Goal: Task Accomplishment & Management: Manage account settings

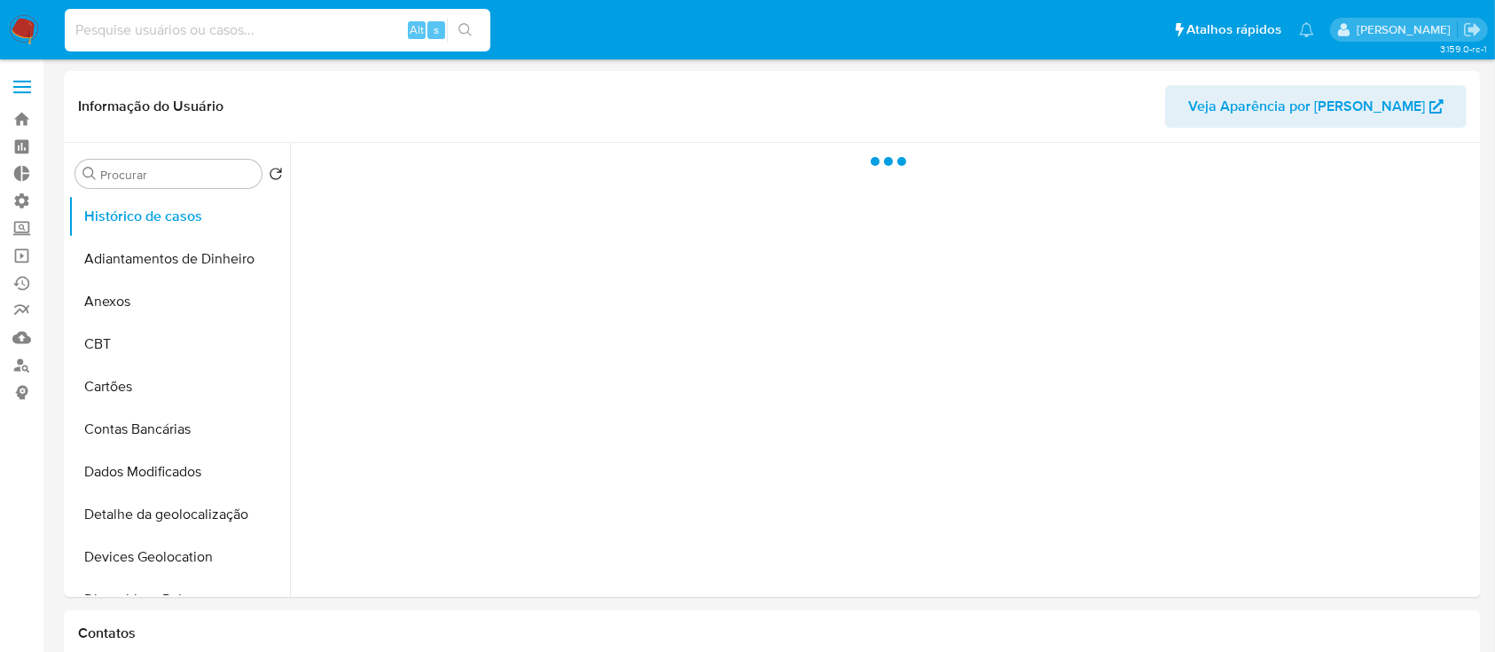
click at [245, 39] on input at bounding box center [278, 30] width 426 height 23
select select "10"
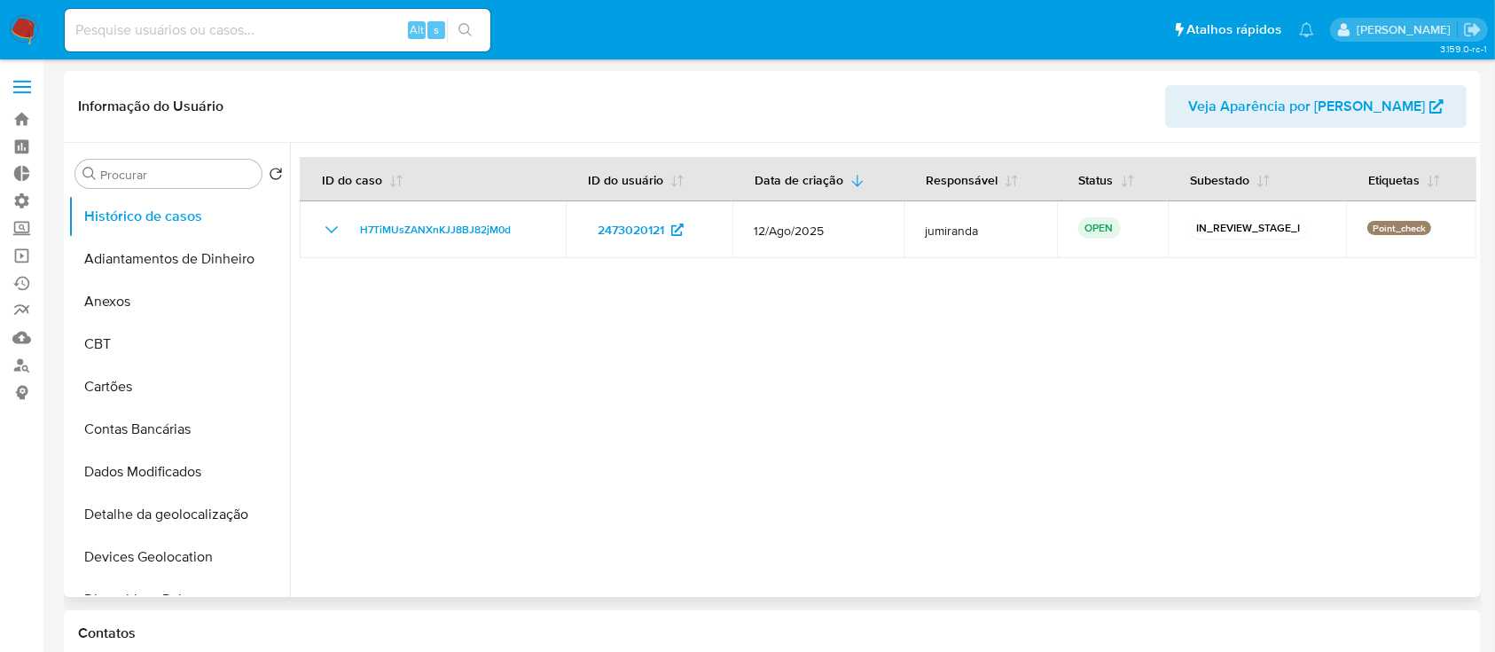
click at [290, 245] on div at bounding box center [883, 370] width 1187 height 454
click at [24, 114] on link "Bandeja" at bounding box center [105, 119] width 211 height 27
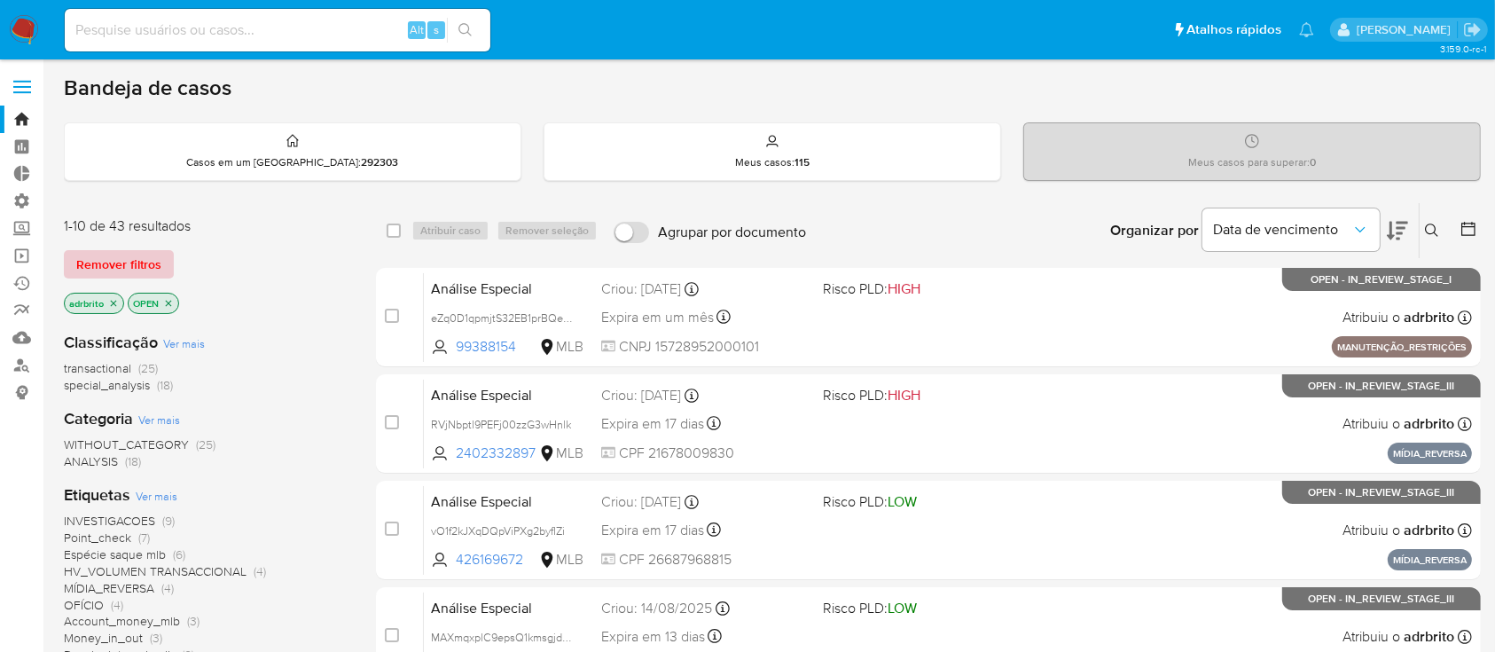
click at [125, 257] on span "Remover filtros" at bounding box center [118, 264] width 85 height 25
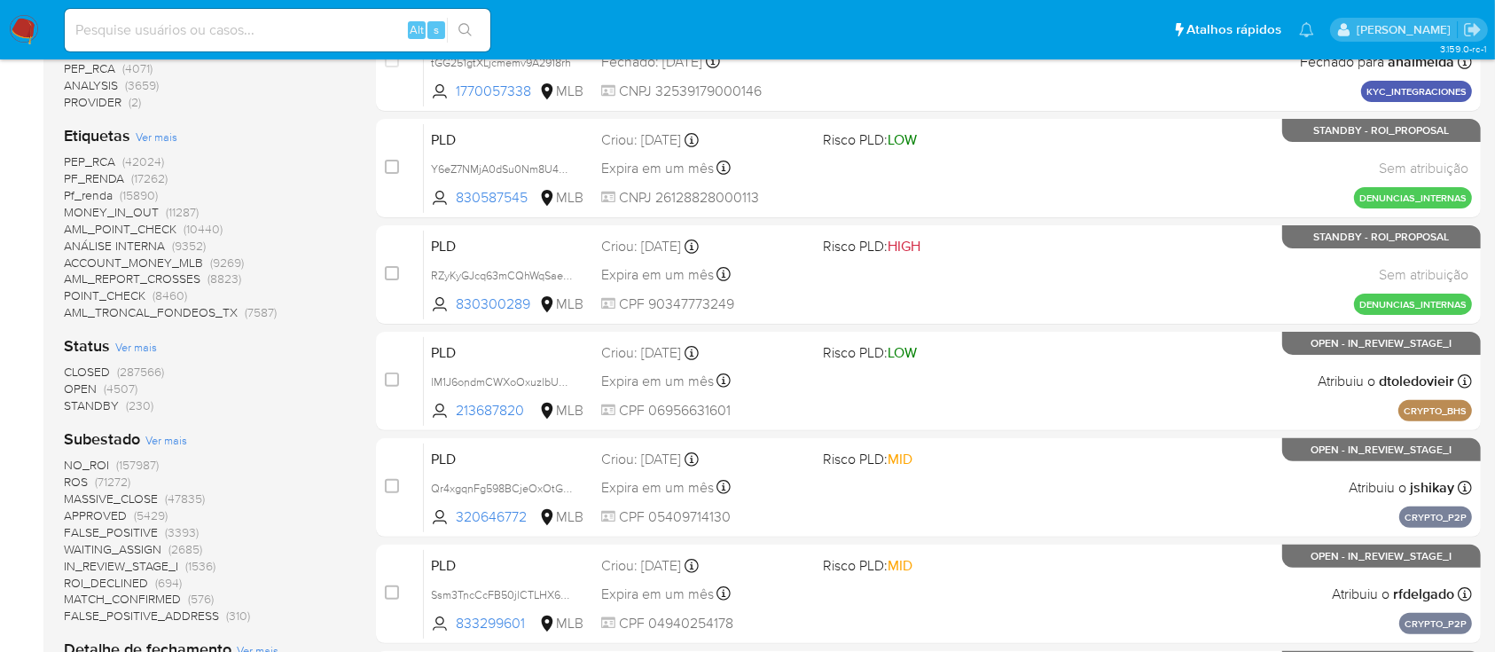
scroll to position [444, 0]
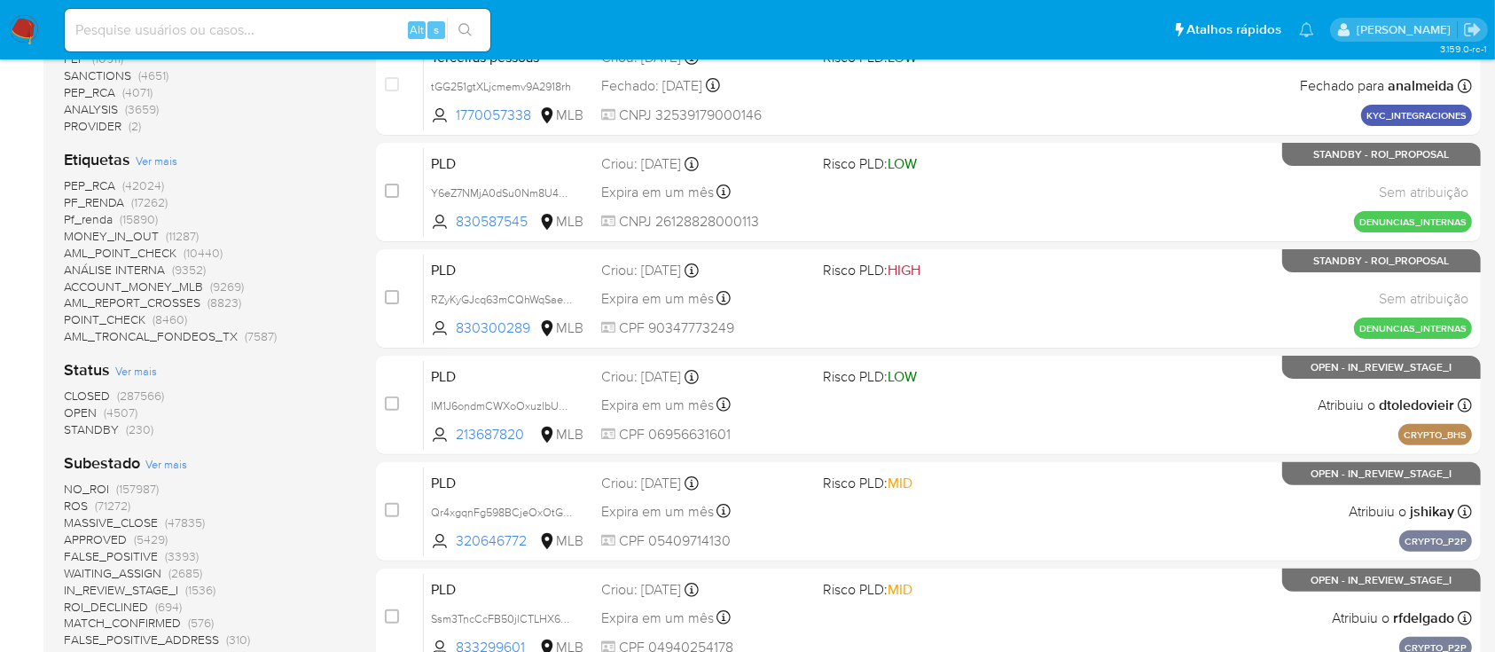
click at [88, 428] on span "STANDBY" at bounding box center [91, 429] width 55 height 18
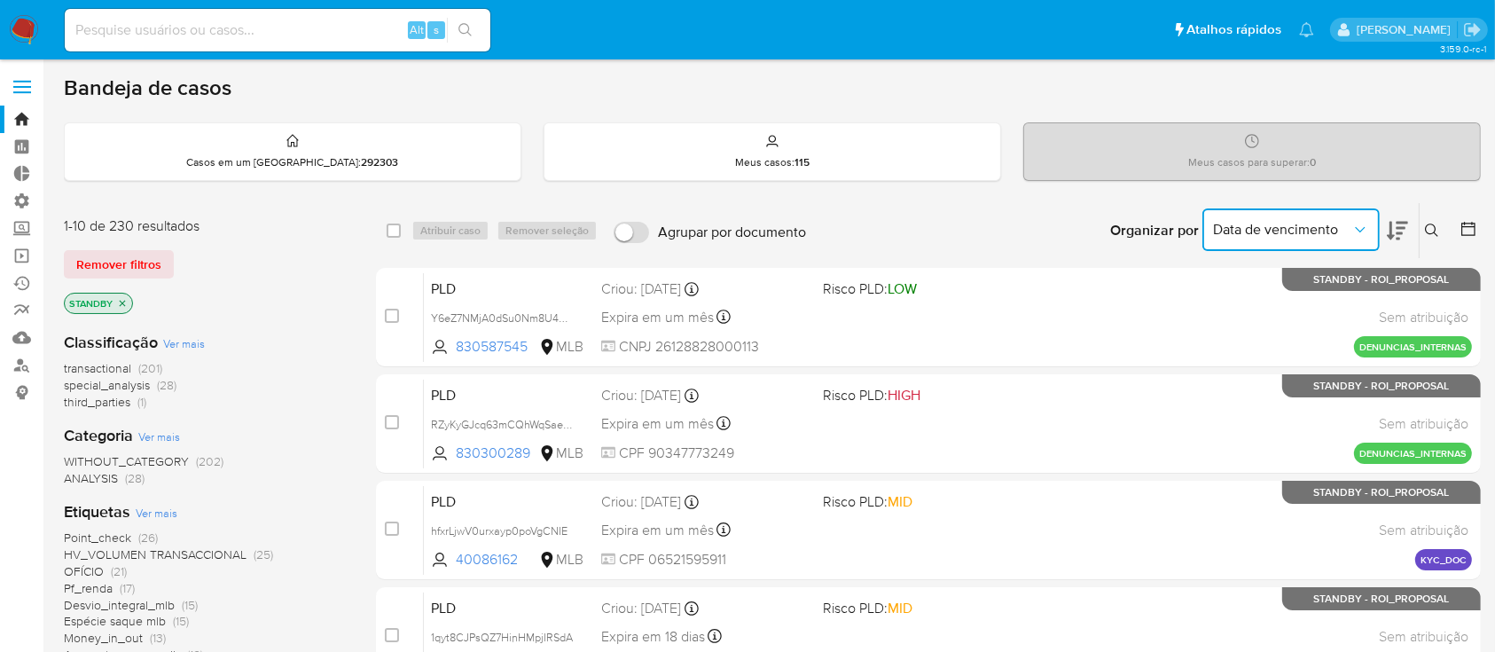
click at [1334, 218] on button "Data de vencimento" at bounding box center [1291, 229] width 177 height 43
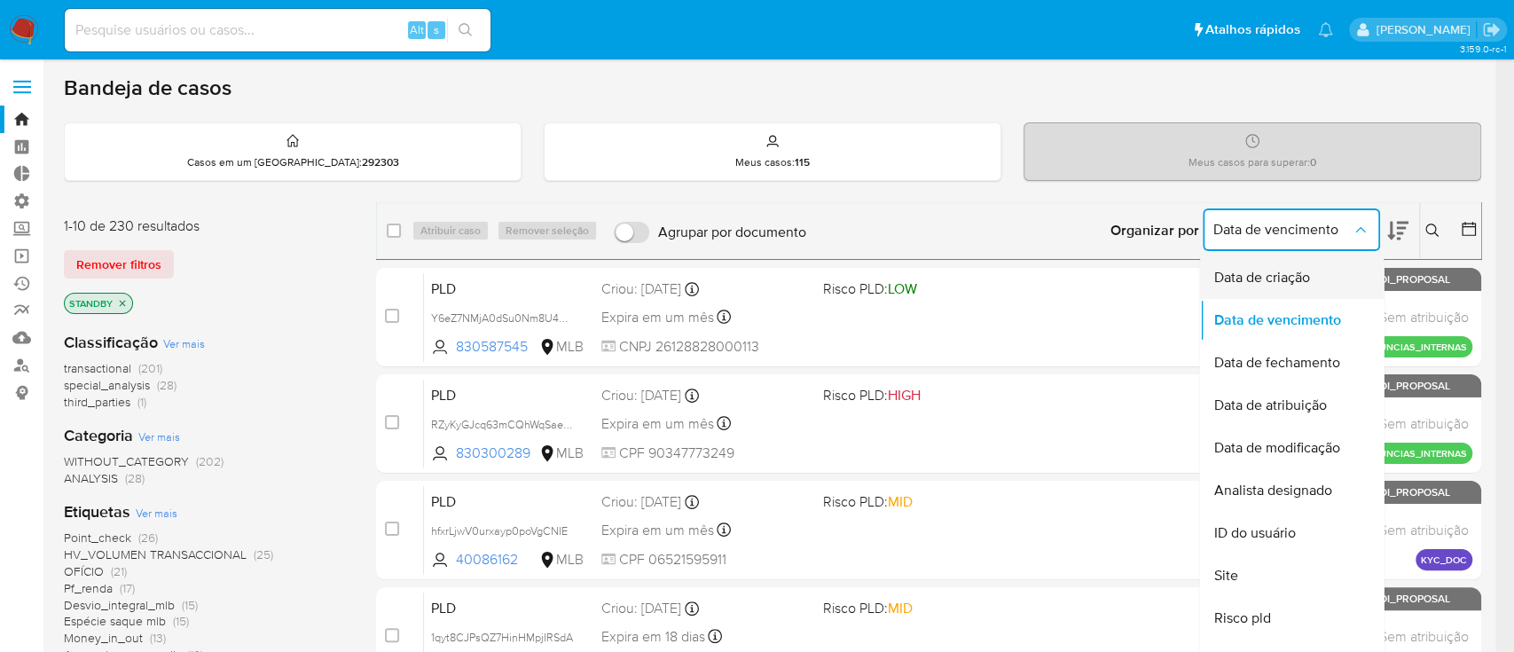
click at [1283, 263] on div "Data de criação" at bounding box center [1285, 277] width 145 height 43
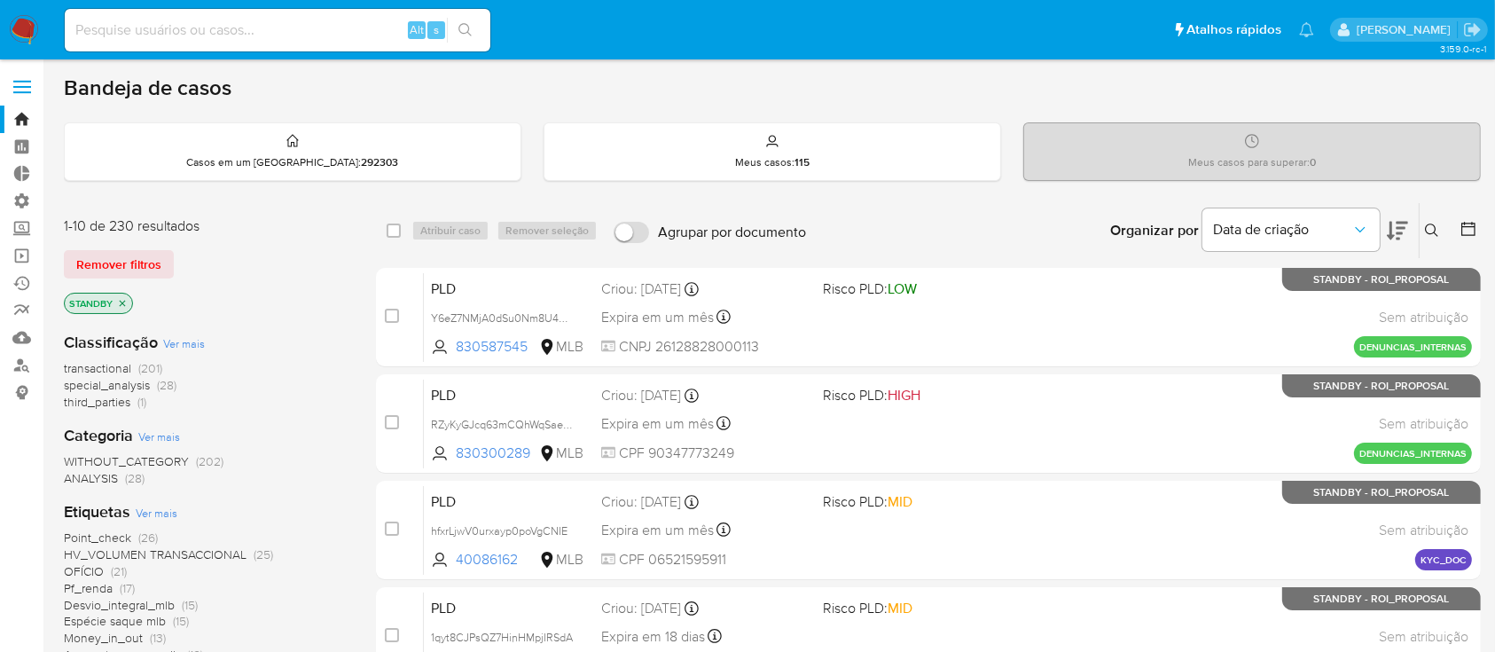
click at [1404, 225] on icon at bounding box center [1397, 231] width 21 height 19
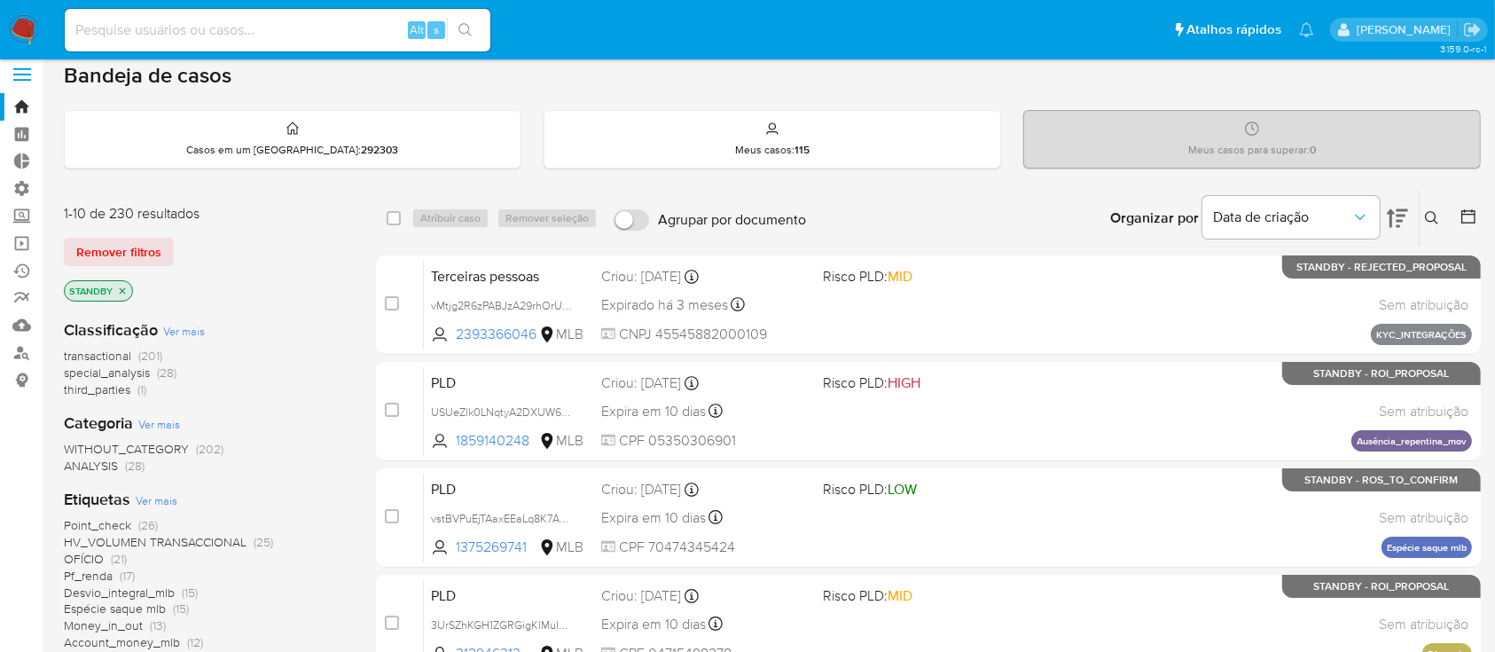
scroll to position [14, 0]
click at [111, 352] on span "transactional" at bounding box center [97, 354] width 67 height 18
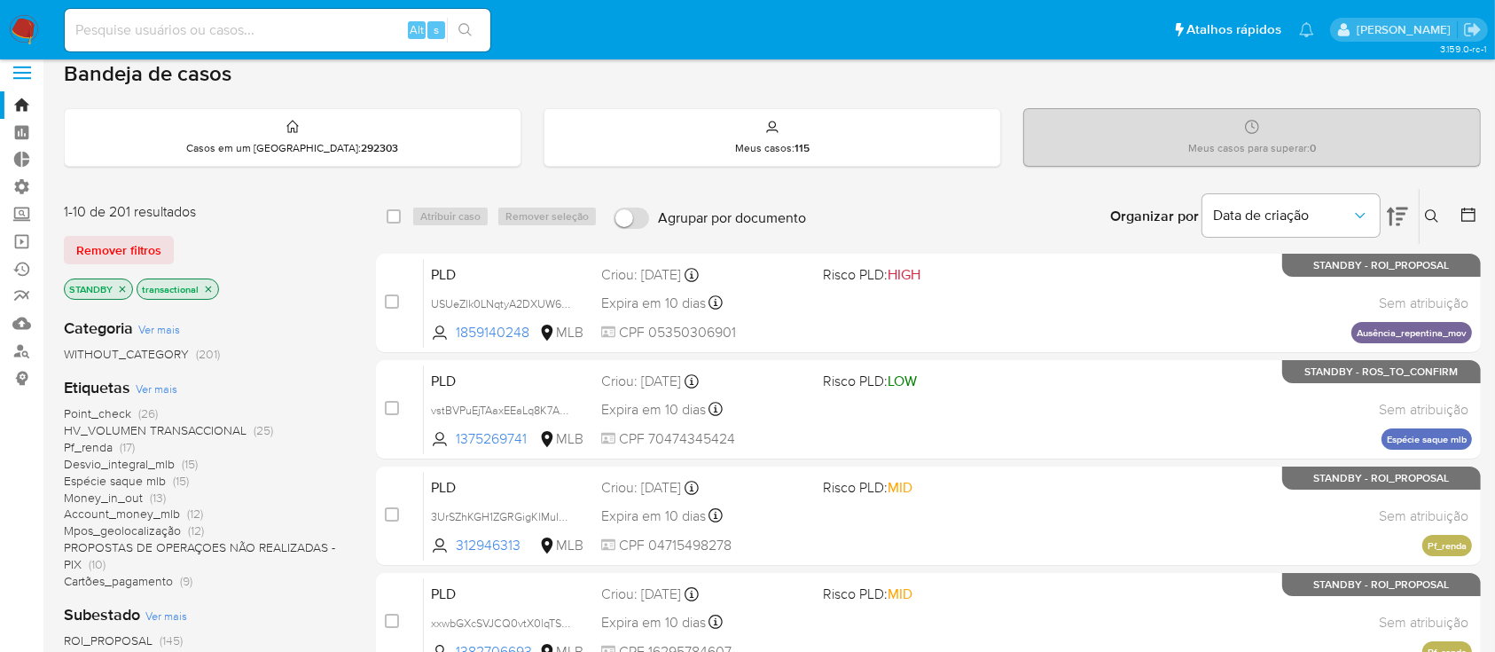
click at [1467, 213] on icon at bounding box center [1469, 215] width 18 height 18
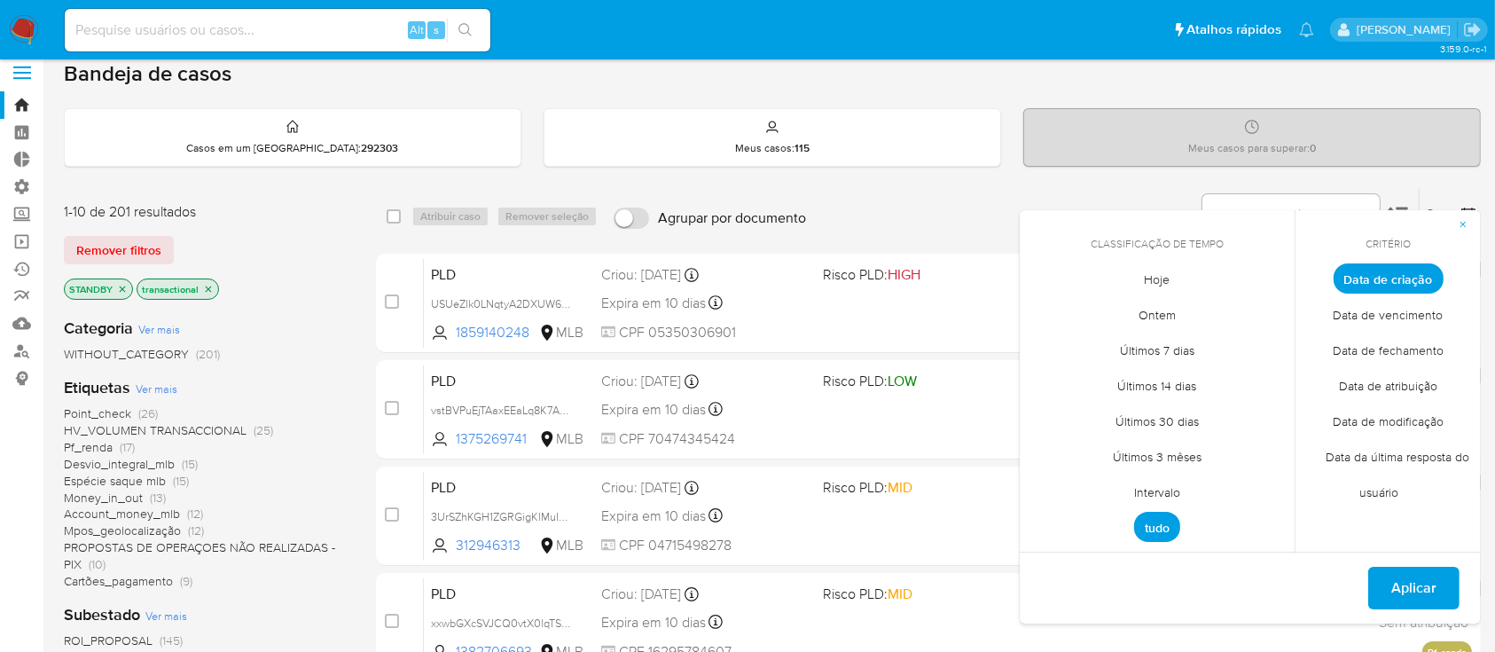
click at [1380, 425] on span "Data de modificação" at bounding box center [1388, 422] width 148 height 36
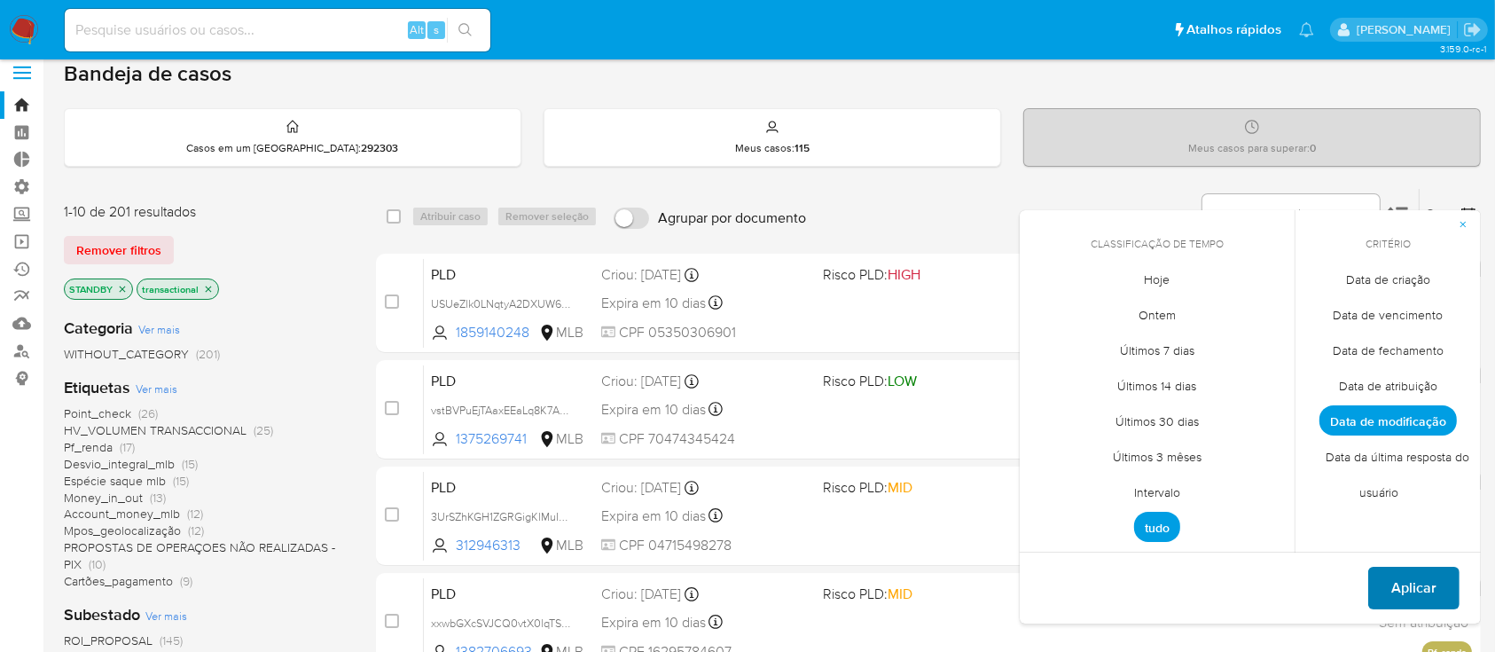
click at [1406, 584] on span "Aplicar" at bounding box center [1414, 588] width 45 height 39
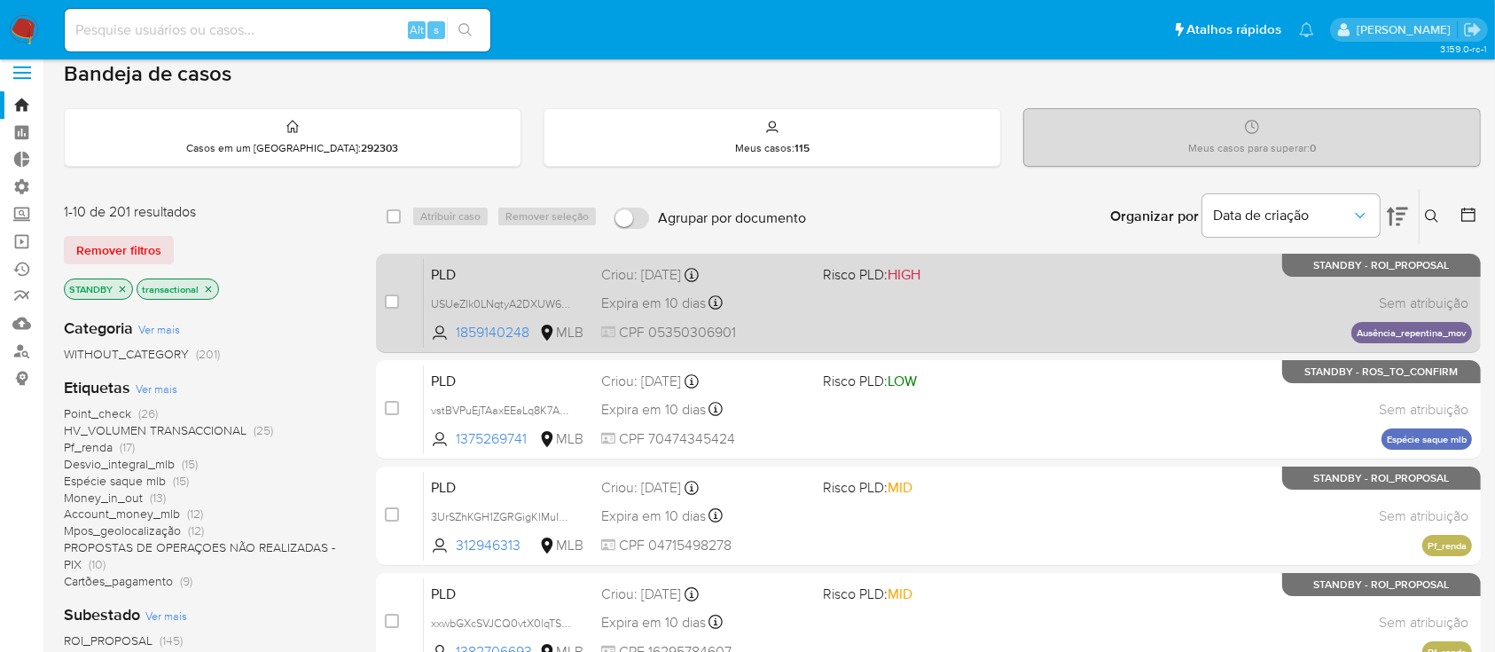
click at [647, 301] on span "Expira em 10 dias" at bounding box center [653, 304] width 105 height 20
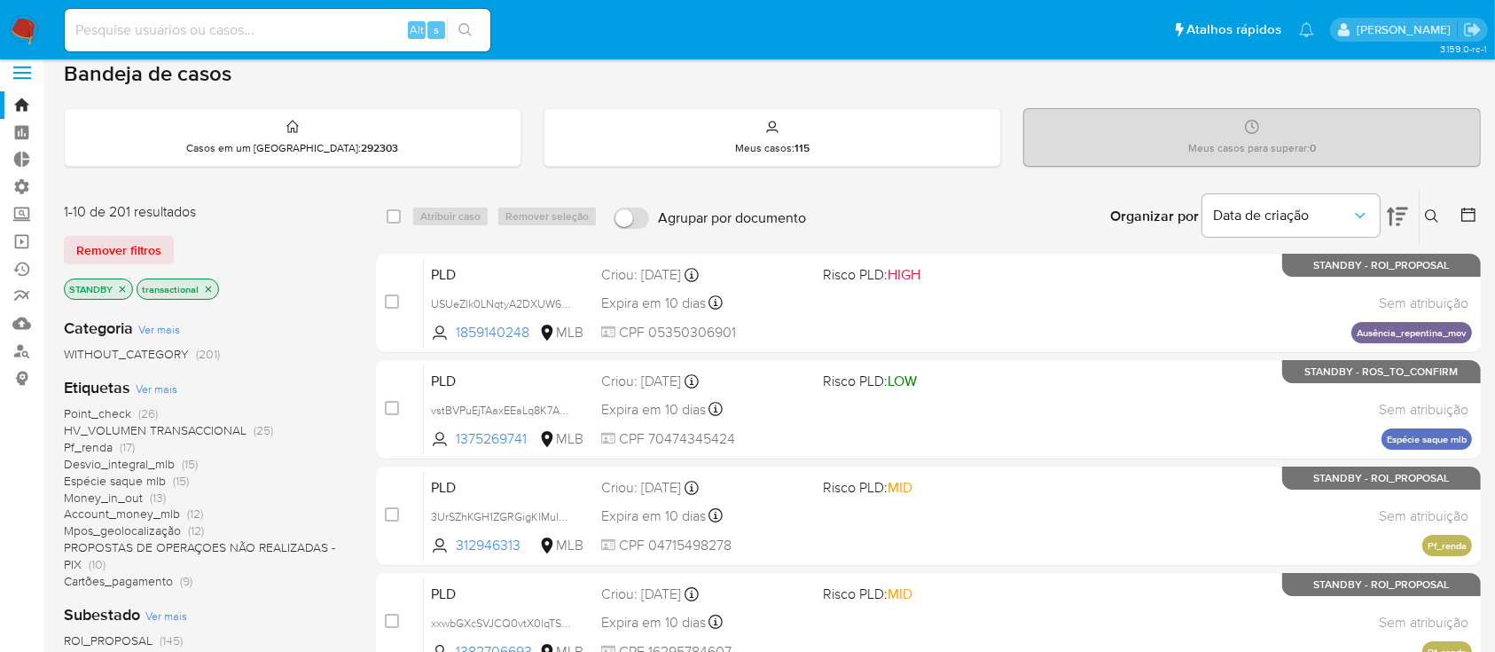
click at [1421, 207] on button at bounding box center [1434, 216] width 29 height 21
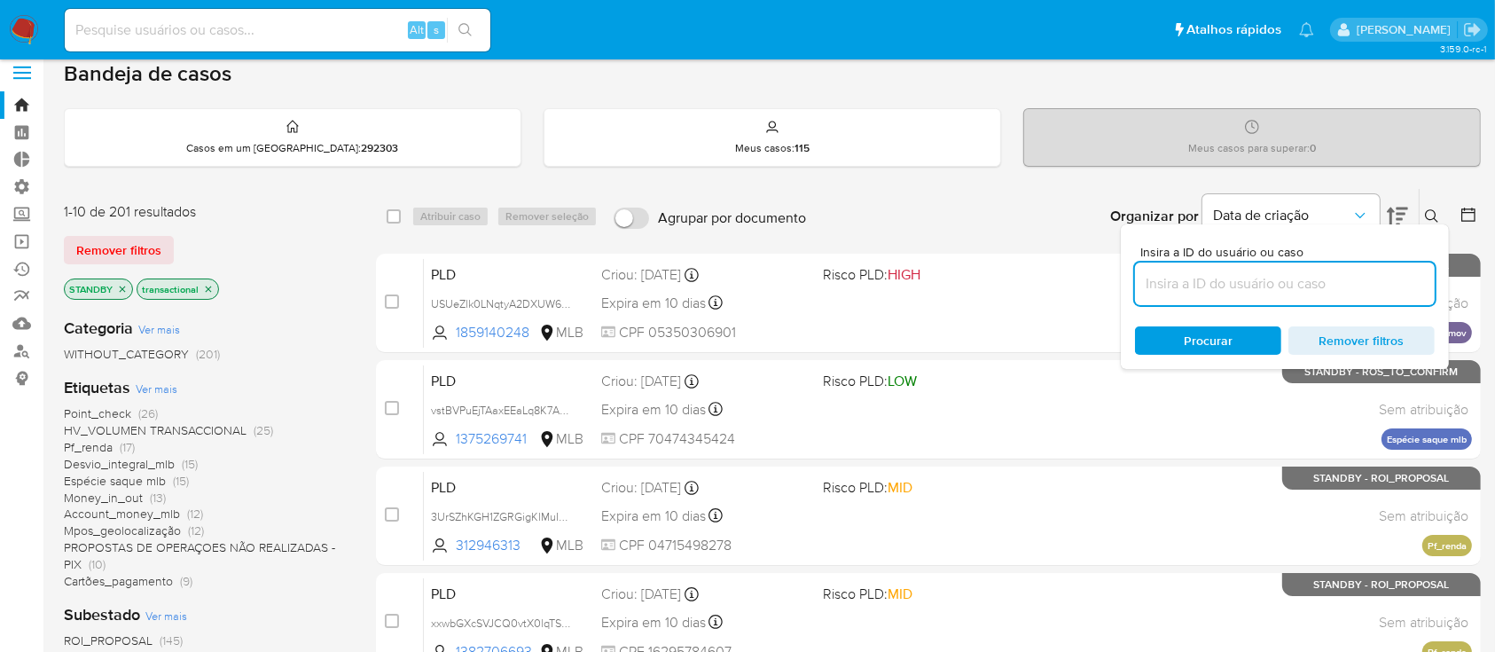
click at [1280, 288] on input at bounding box center [1285, 283] width 300 height 23
type input "USUeZlk0LNqtyA2DXUW60a7f"
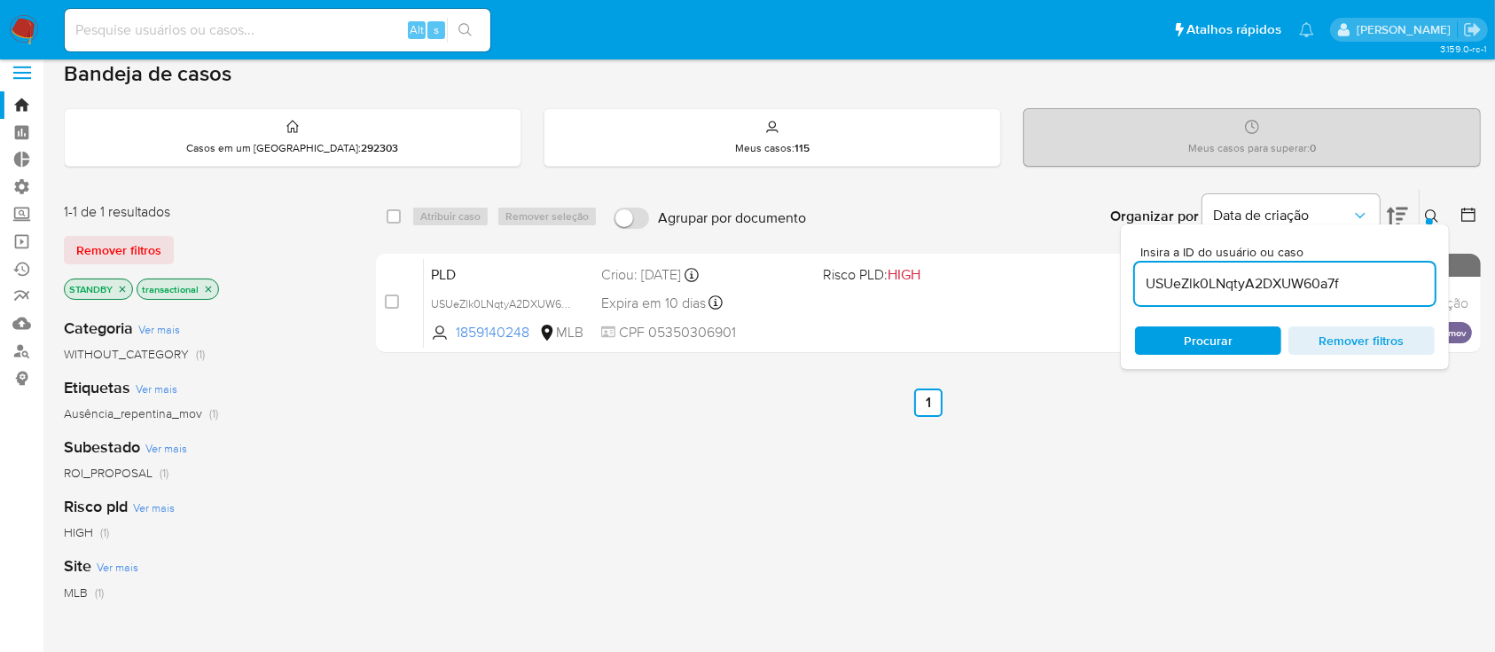
click at [1424, 216] on button at bounding box center [1434, 216] width 29 height 21
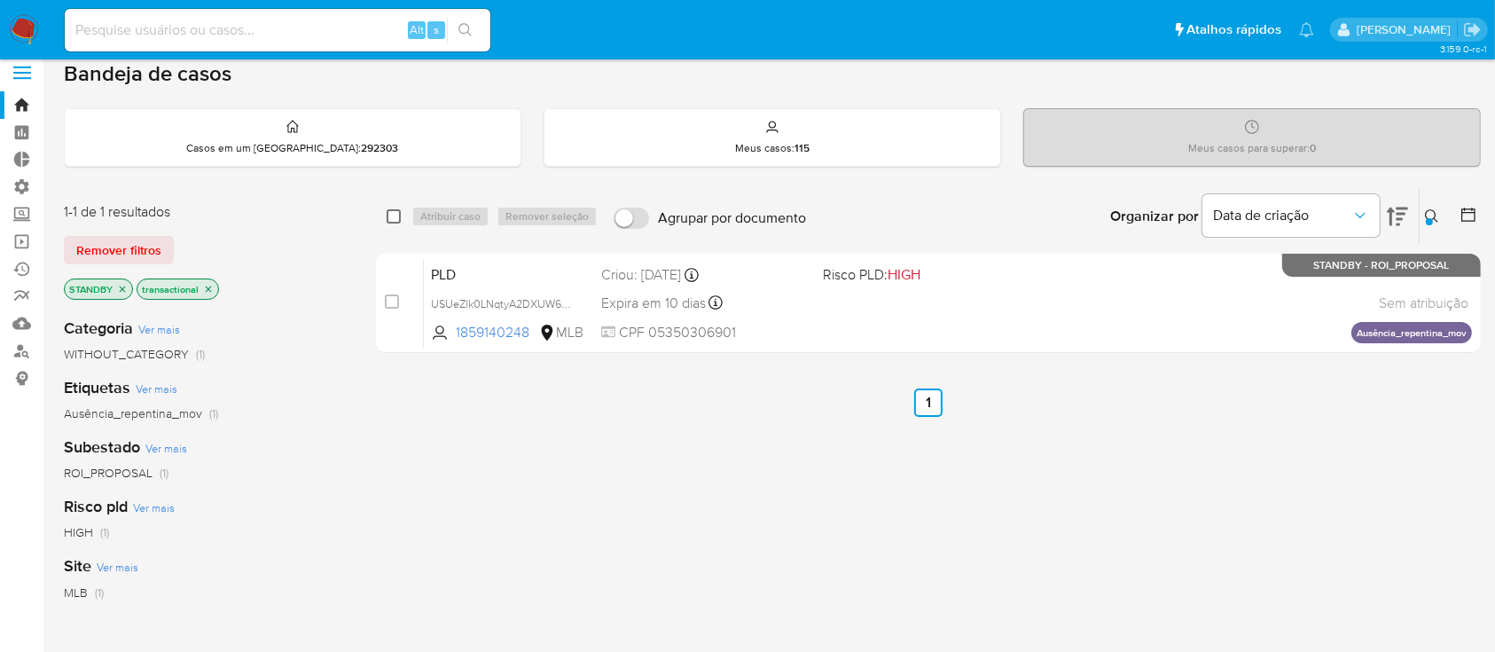
click at [390, 214] on input "checkbox" at bounding box center [394, 216] width 14 height 14
checkbox input "true"
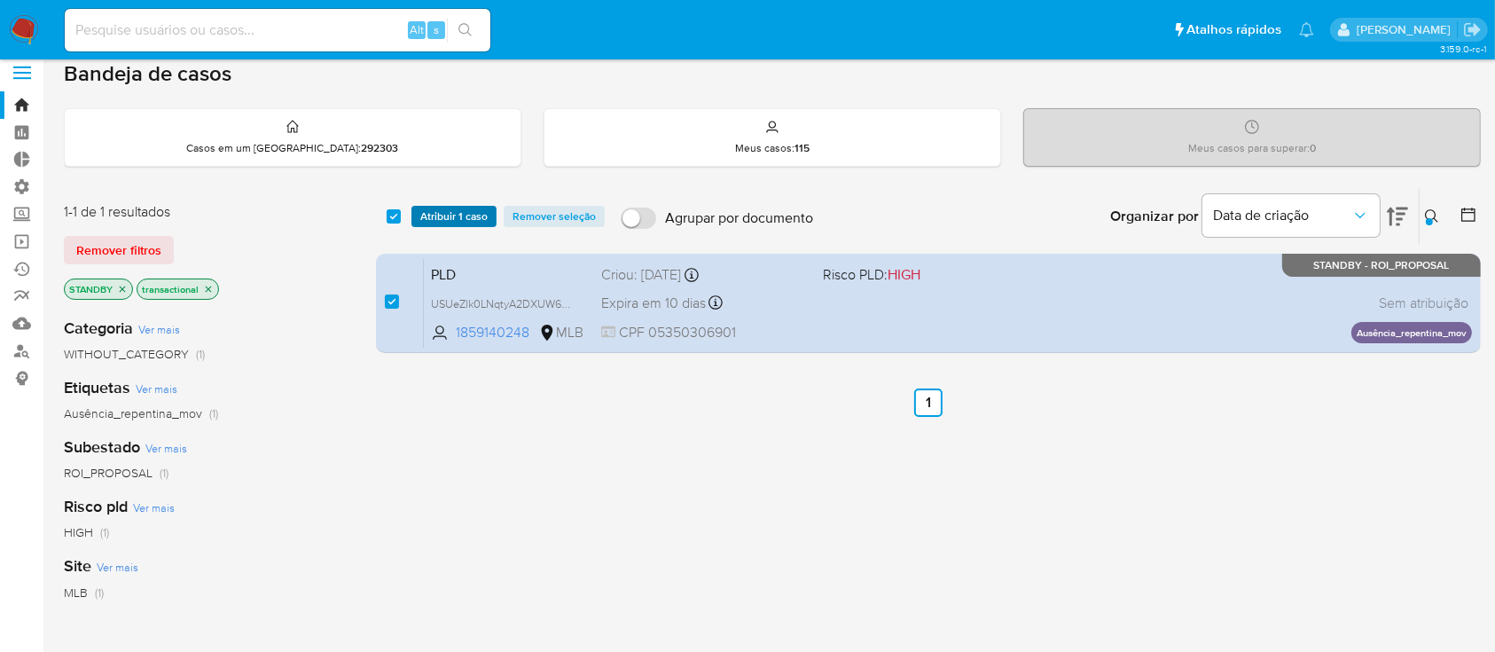
click at [440, 215] on span "Atribuir 1 caso" at bounding box center [453, 217] width 67 height 18
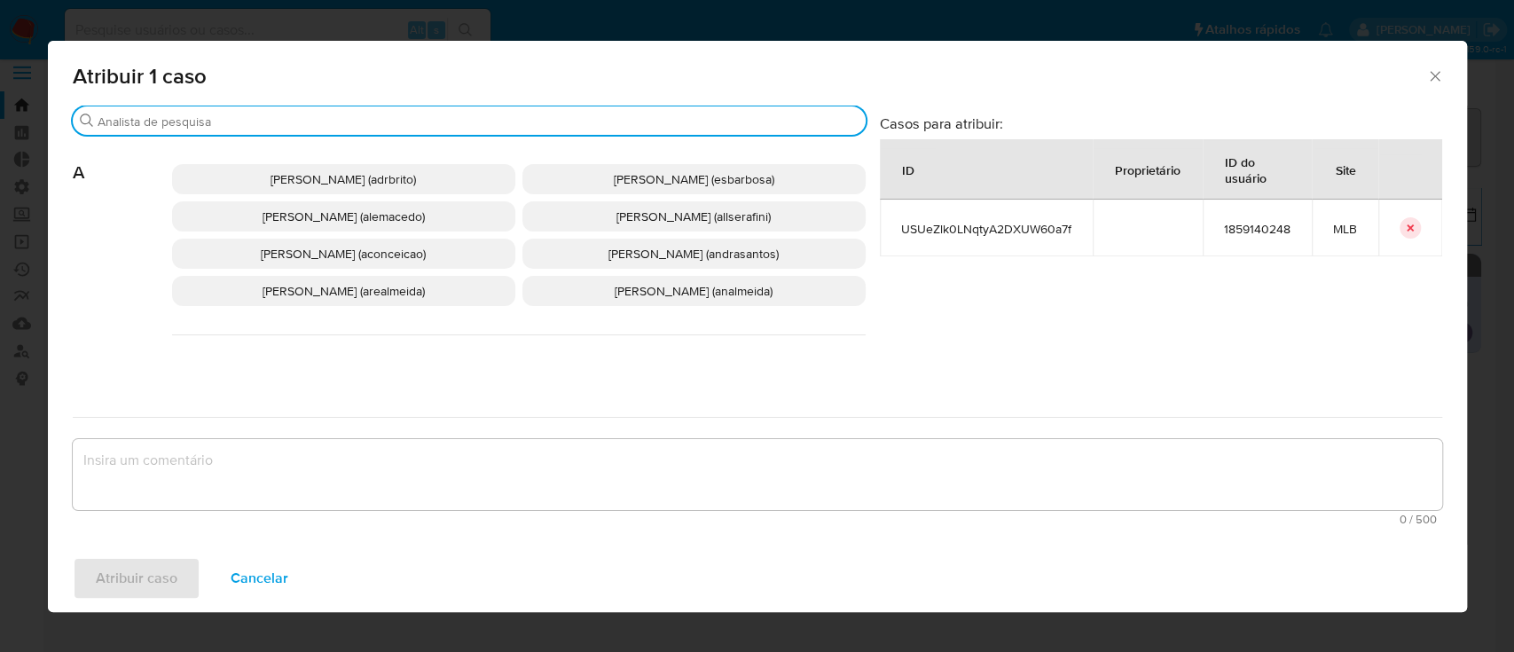
click at [336, 119] on input "Procurar" at bounding box center [478, 122] width 761 height 16
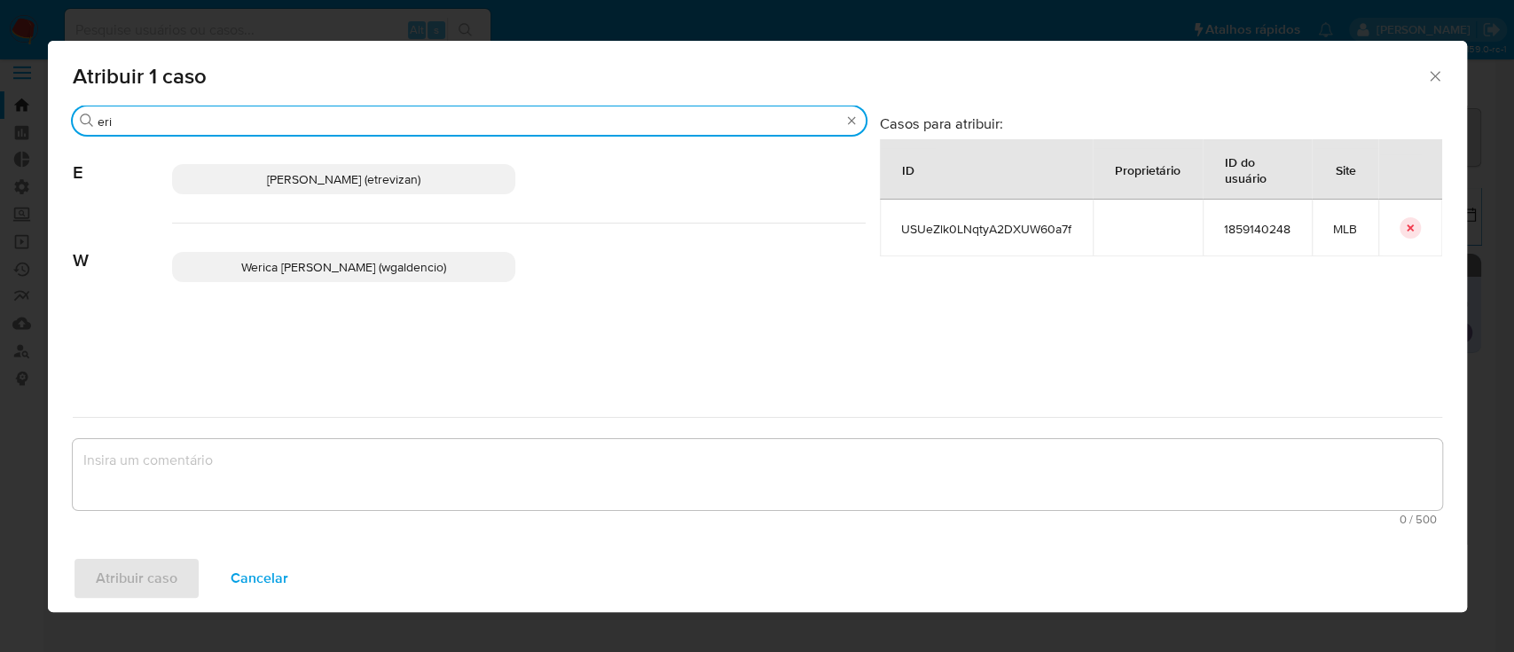
type input "eri"
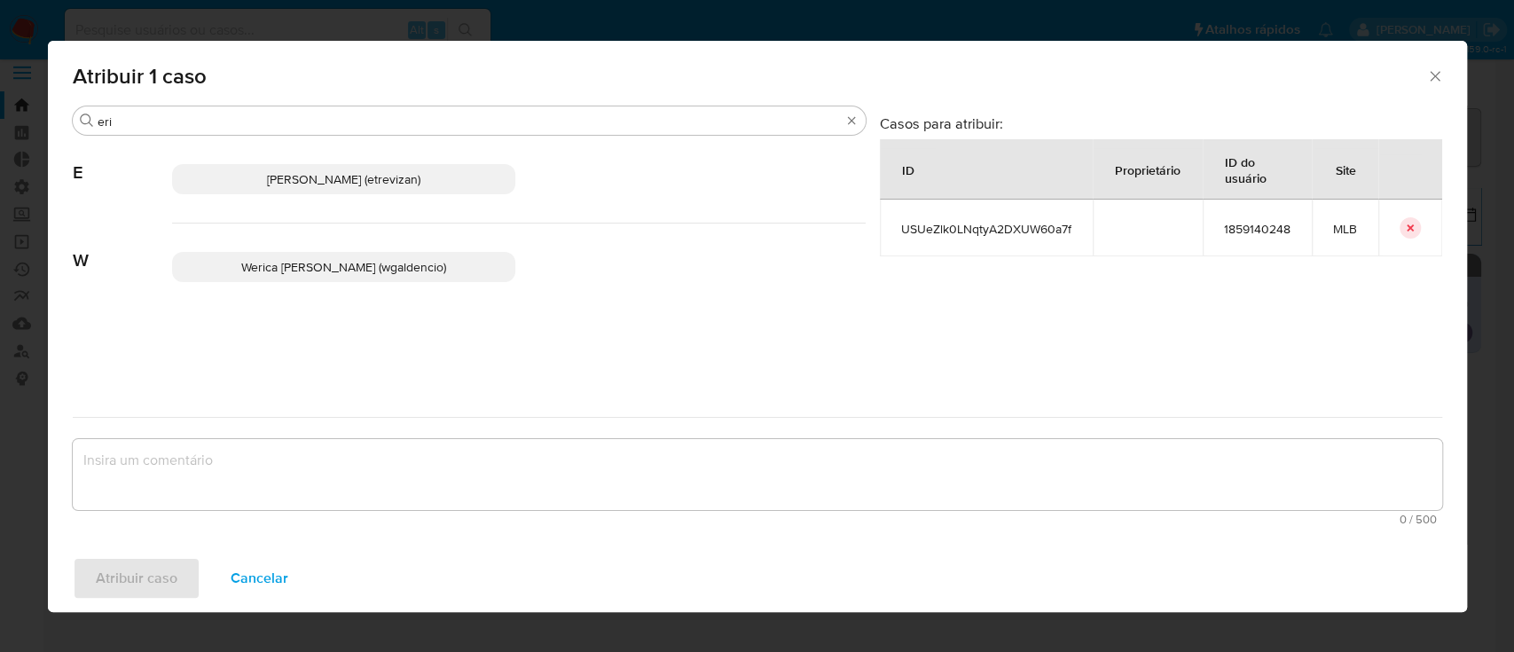
click at [380, 185] on span "Erico Trevizan (etrevizan)" at bounding box center [343, 179] width 153 height 18
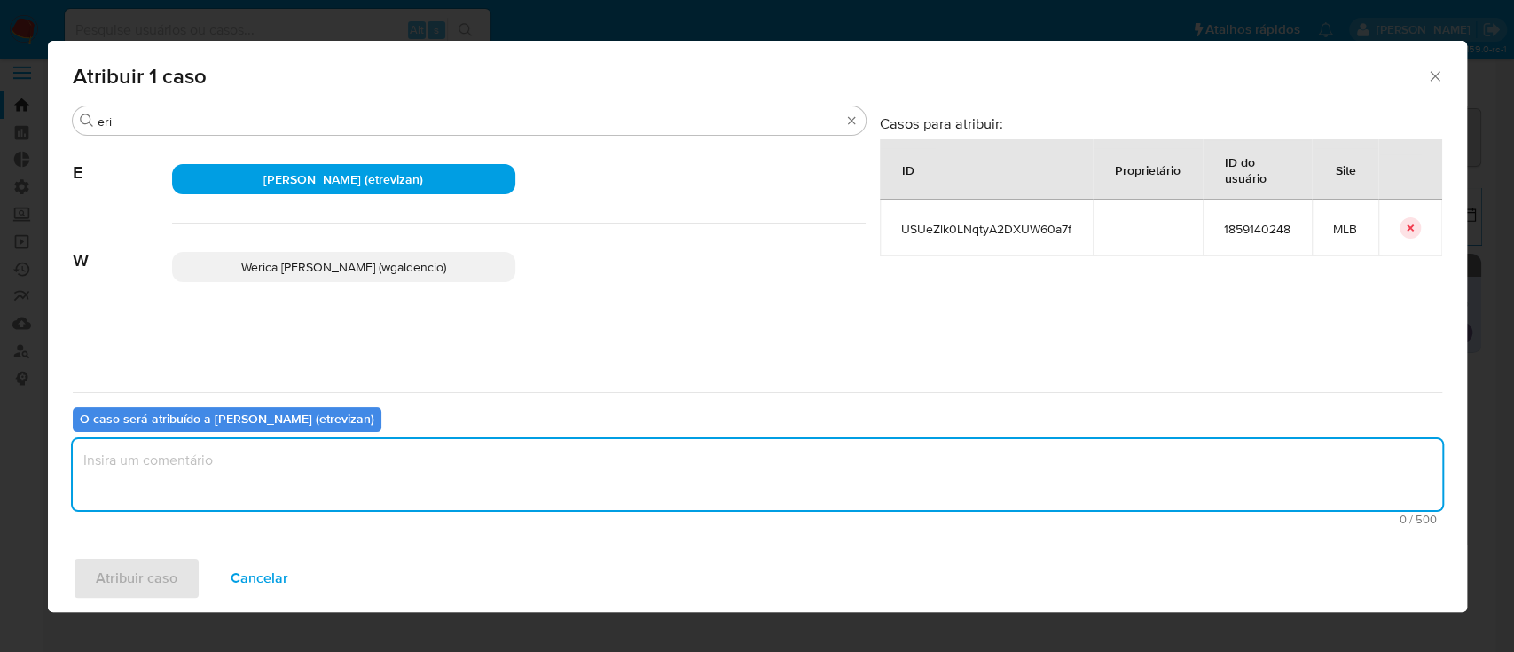
click at [244, 465] on textarea "assign-modal" at bounding box center [757, 474] width 1369 height 71
type textarea "ok"
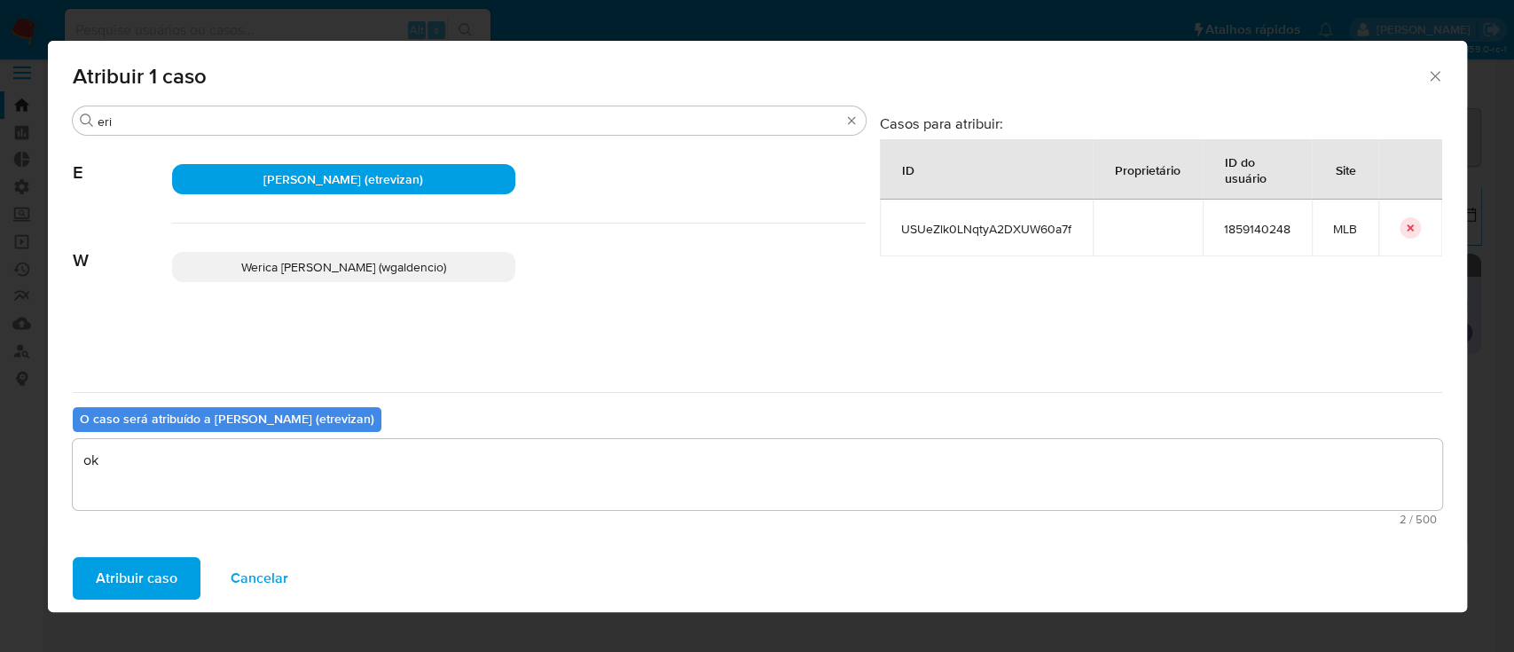
click at [147, 574] on span "Atribuir caso" at bounding box center [137, 578] width 82 height 39
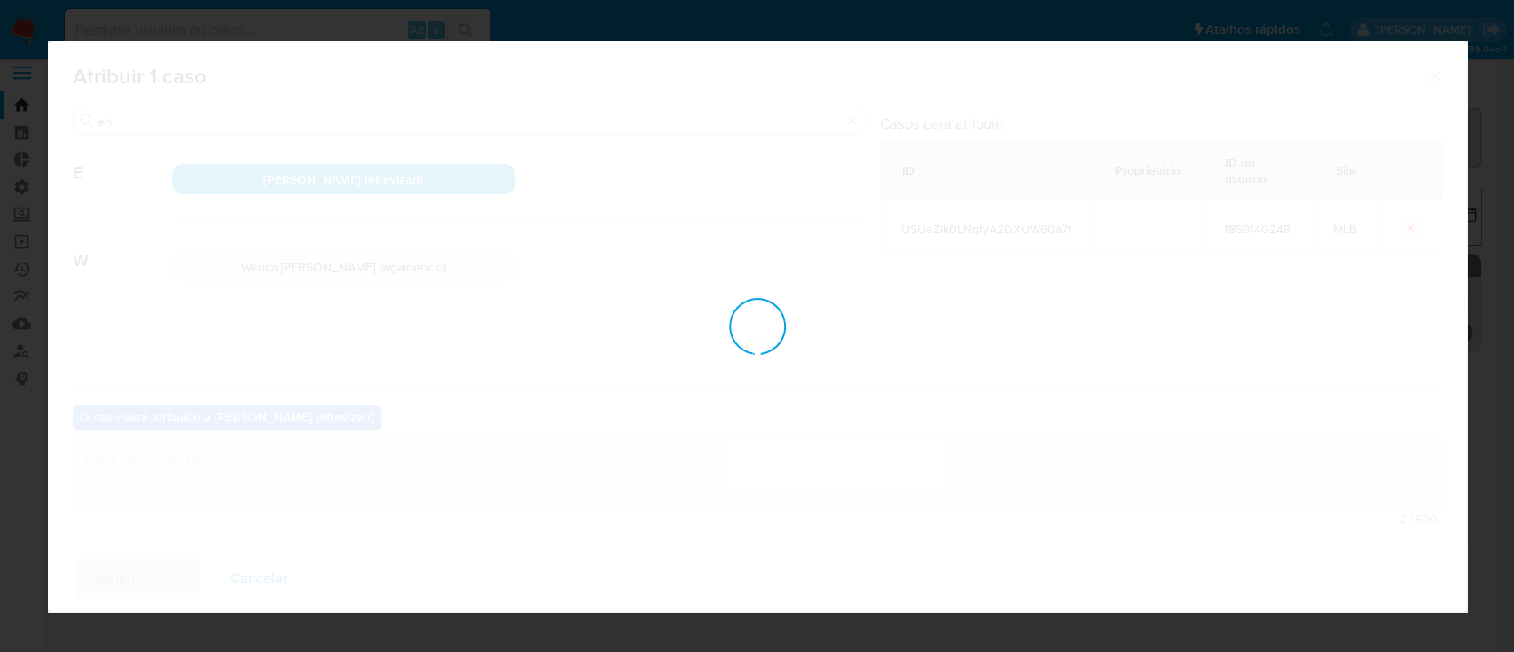
checkbox input "false"
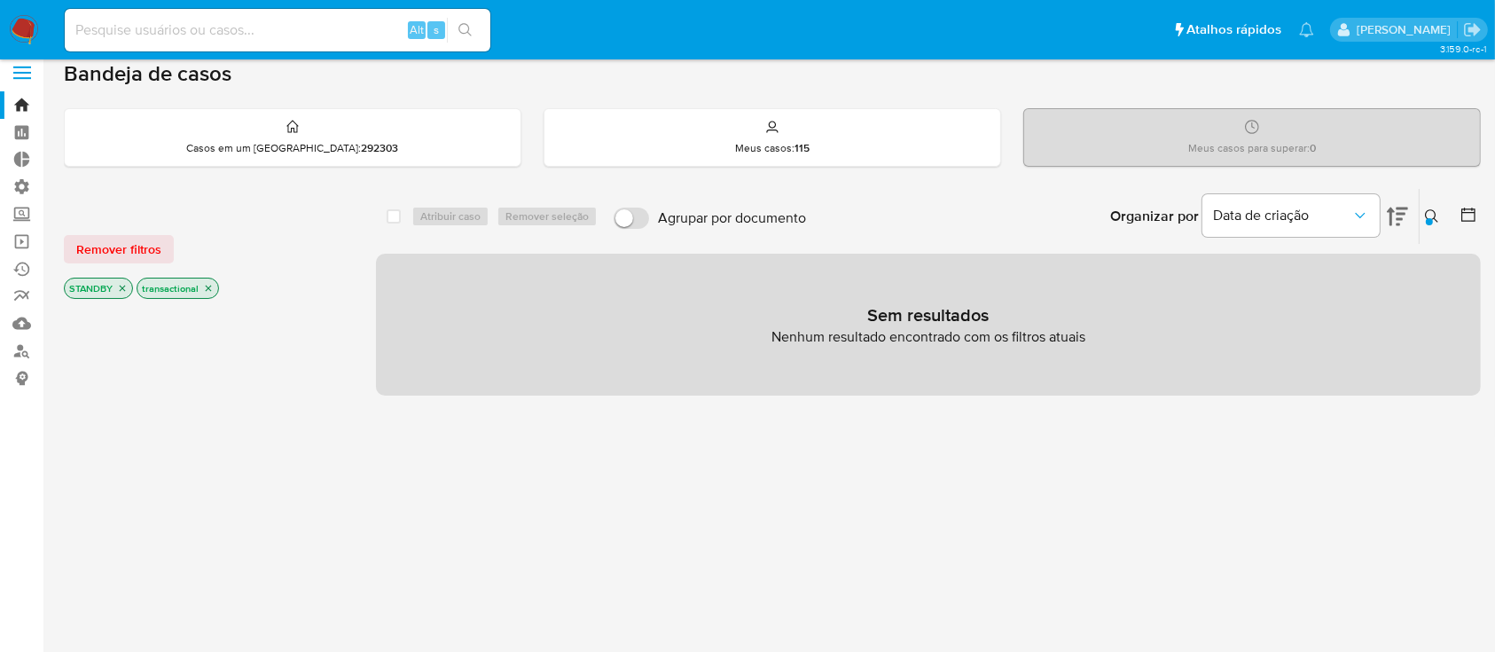
click at [1433, 223] on button at bounding box center [1434, 216] width 29 height 21
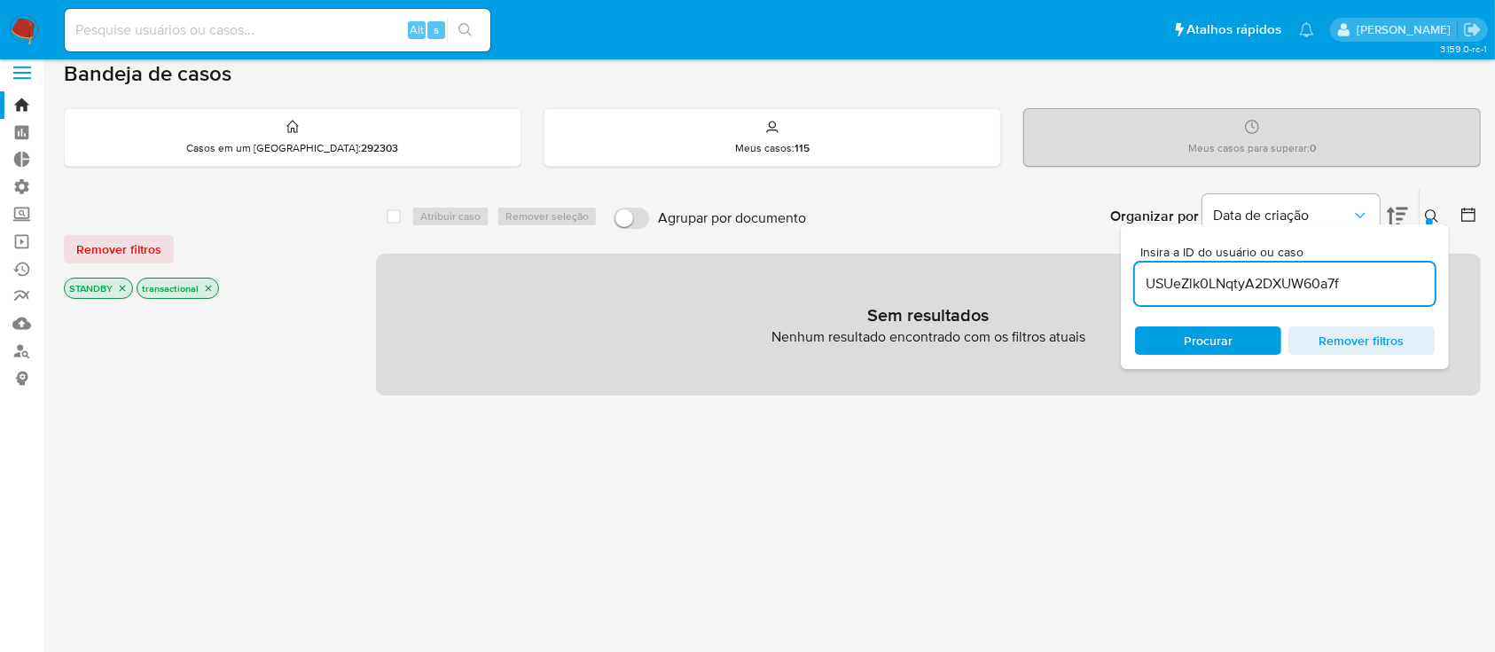
drag, startPoint x: 1389, startPoint y: 290, endPoint x: 1069, endPoint y: 265, distance: 321.2
click at [1069, 265] on div "select-all-cases-checkbox Atribuir caso Remover seleção Agrupar por documento O…" at bounding box center [928, 292] width 1105 height 208
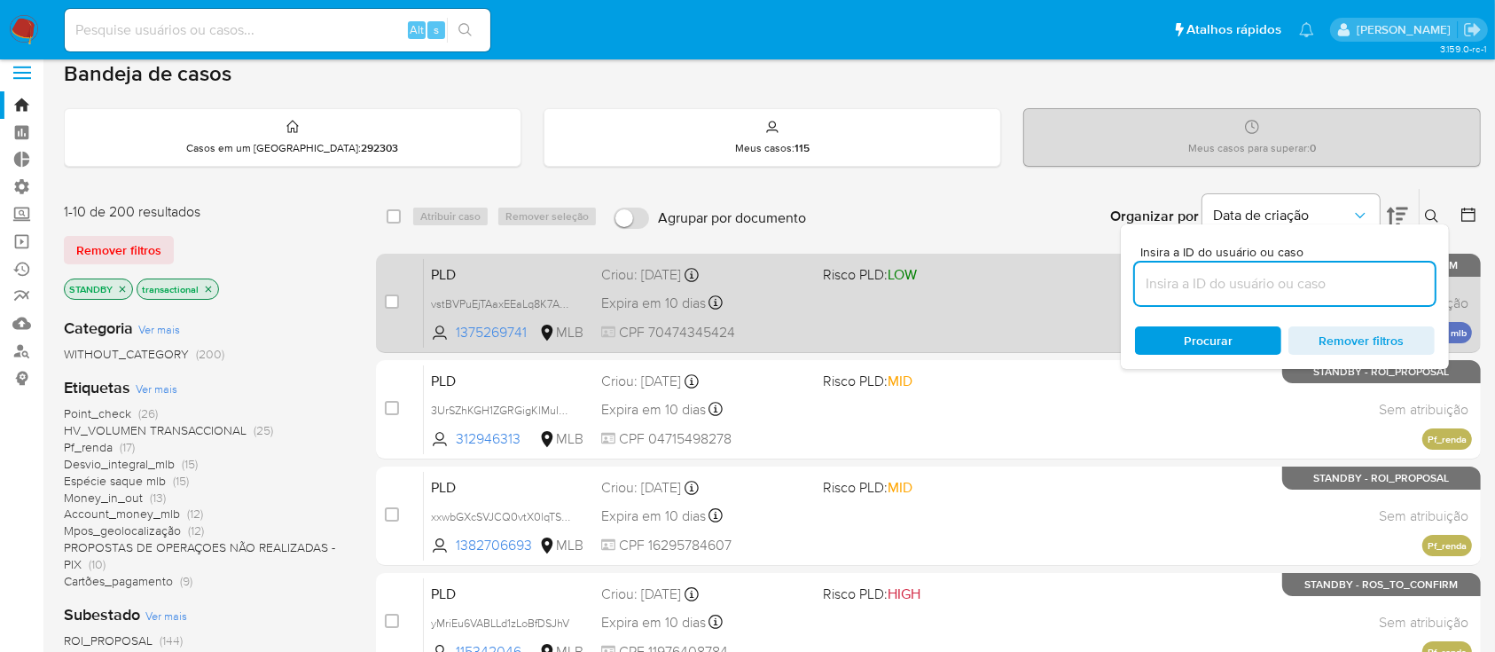
drag, startPoint x: 1069, startPoint y: 265, endPoint x: 1077, endPoint y: 259, distance: 10.1
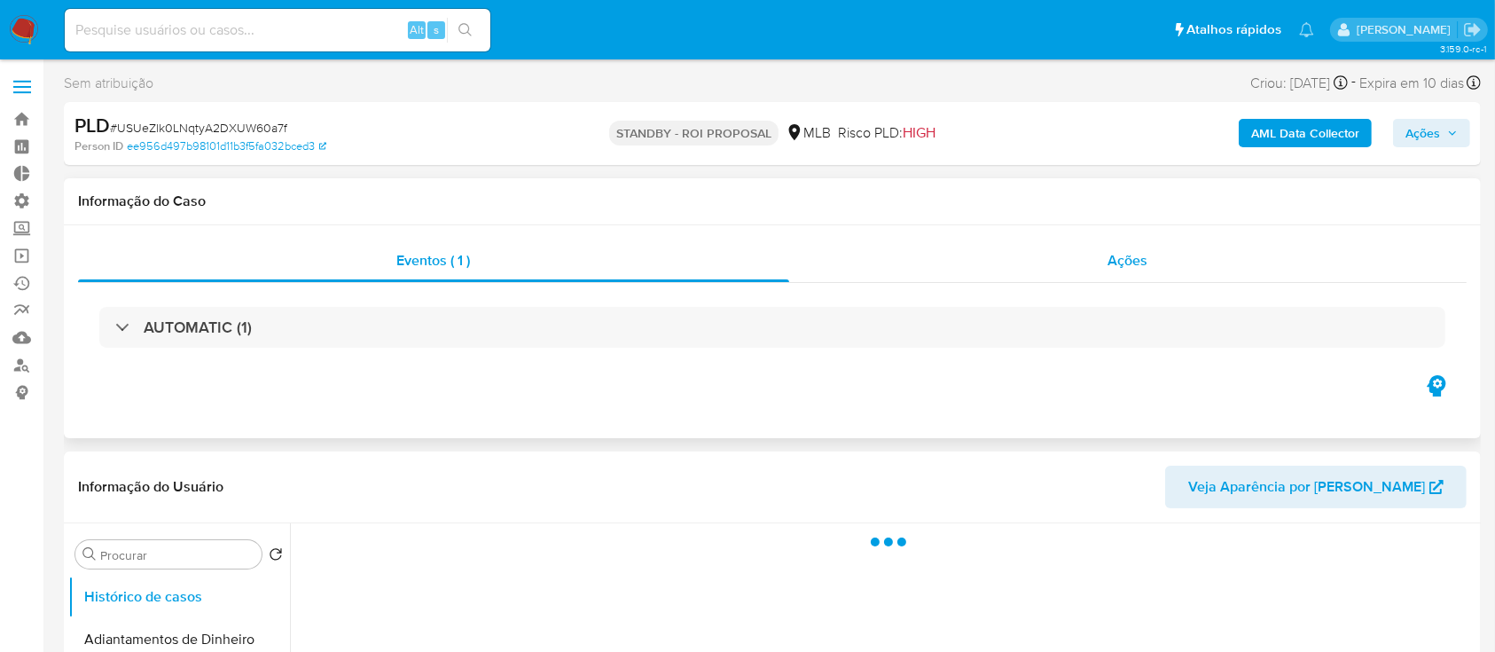
select select "10"
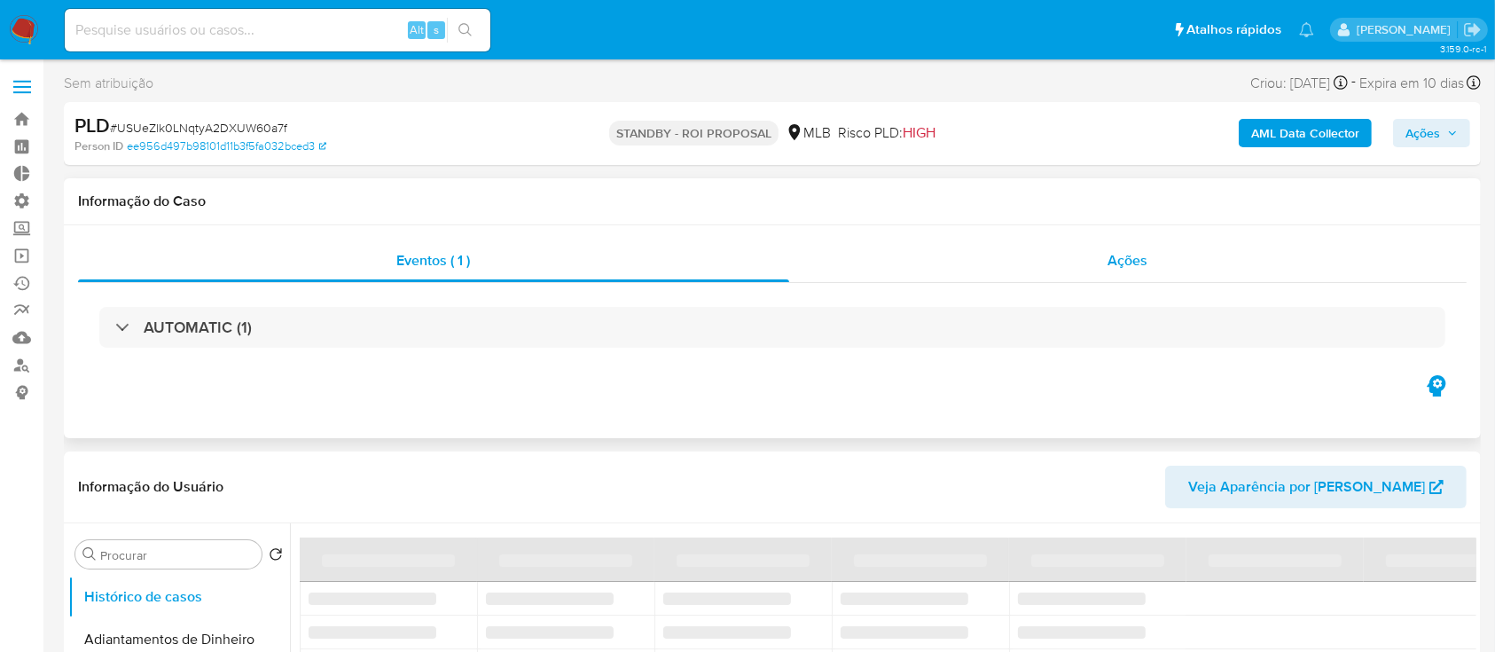
click at [1145, 260] on span "Ações" at bounding box center [1129, 260] width 40 height 20
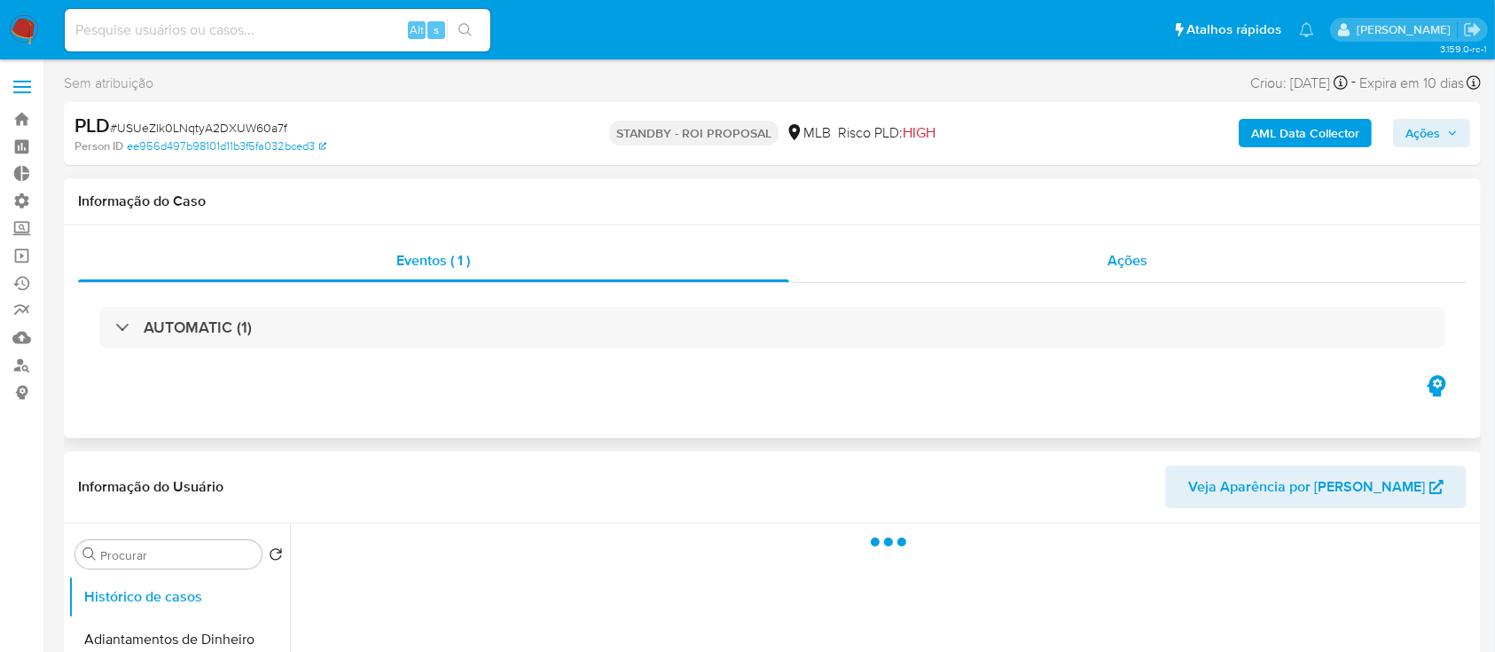
click at [1135, 266] on span "Ações" at bounding box center [1129, 260] width 40 height 20
select select "10"
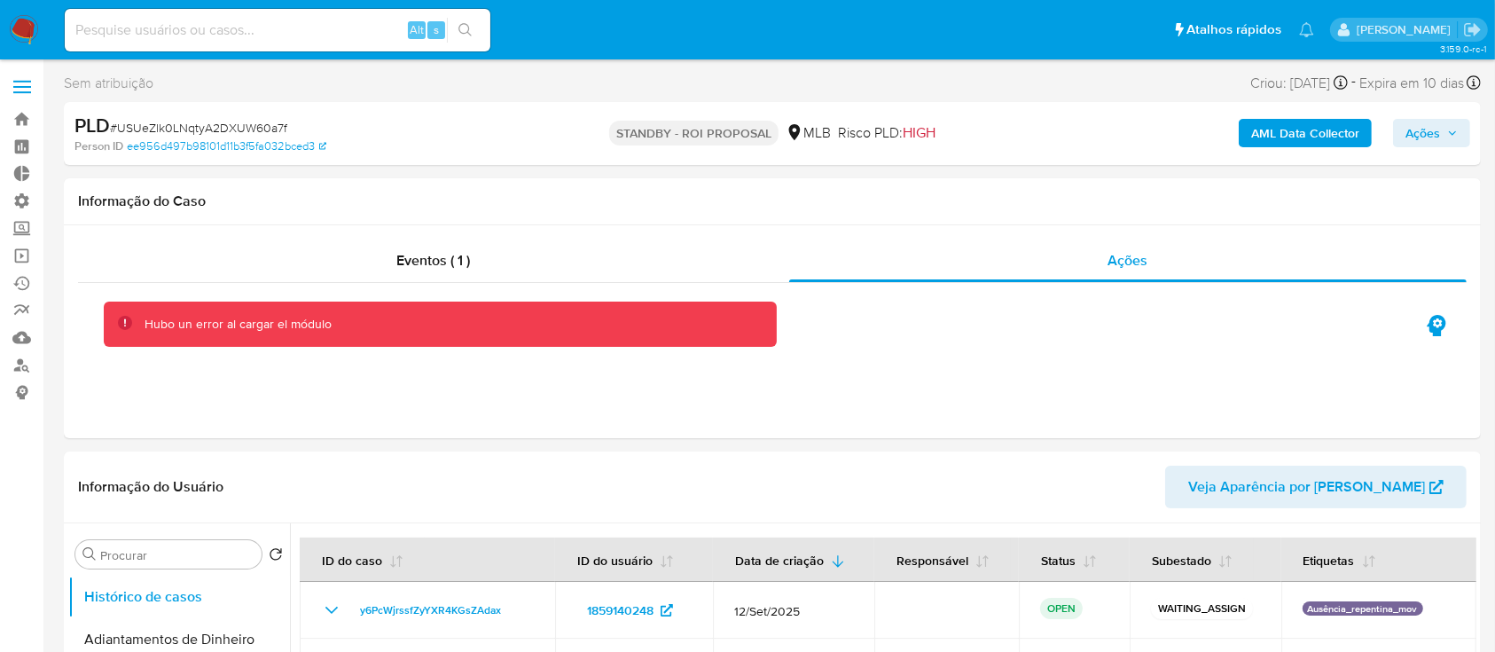
scroll to position [28, 0]
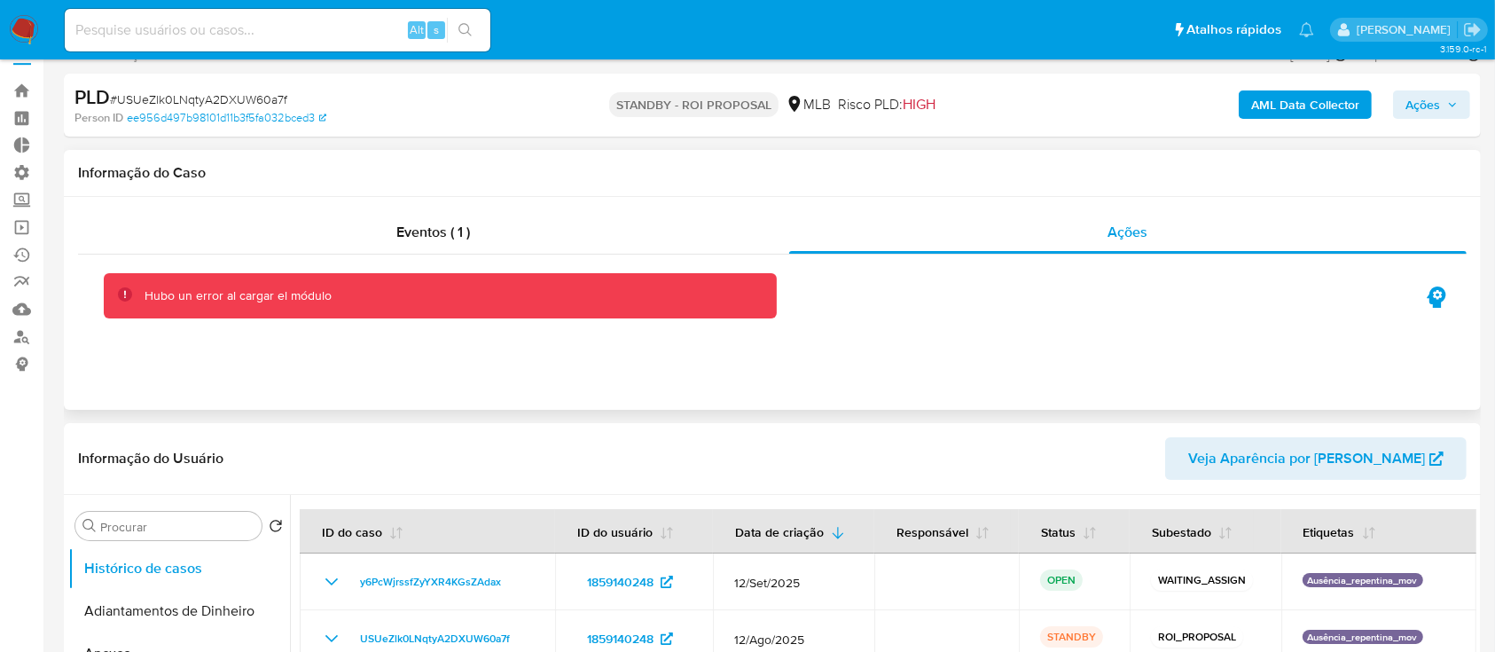
click at [780, 189] on div "Informação do Caso" at bounding box center [772, 173] width 1417 height 47
click at [415, 224] on span "Eventos ( 1 )" at bounding box center [434, 232] width 74 height 20
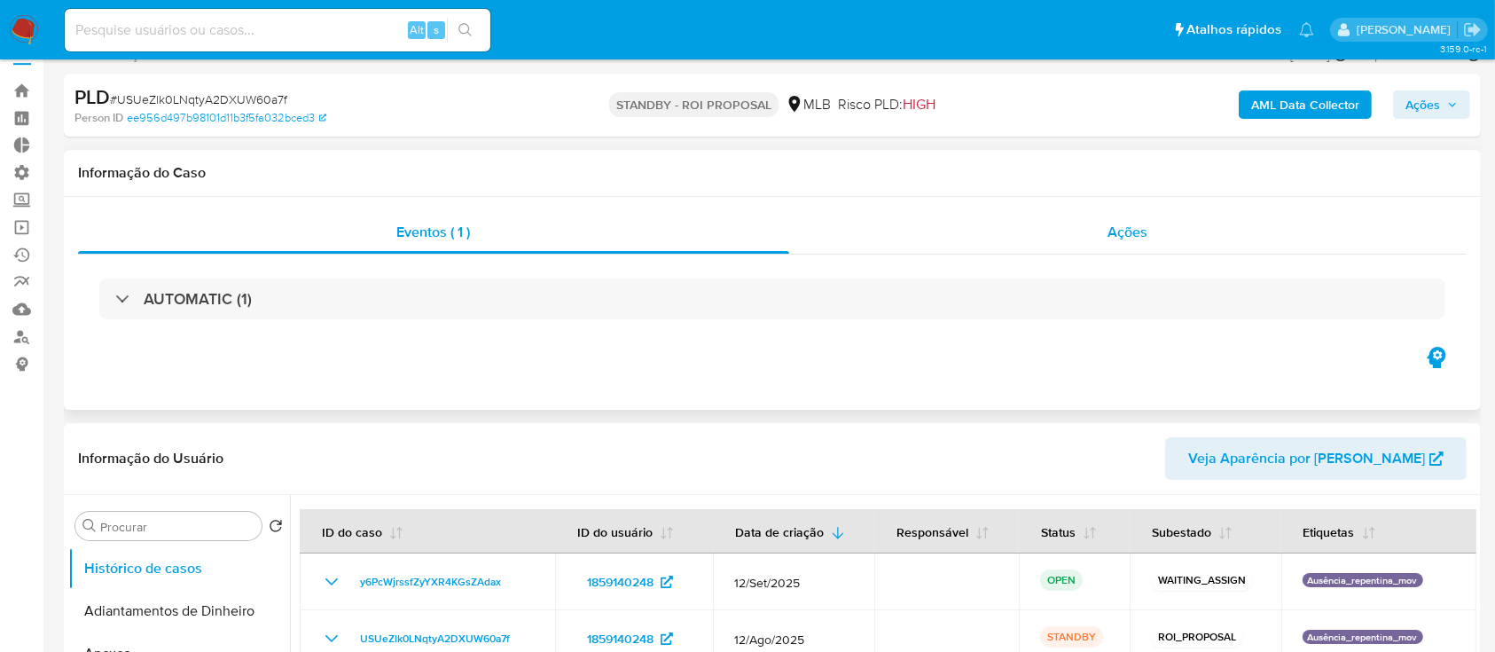
click at [1128, 231] on span "Ações" at bounding box center [1129, 232] width 40 height 20
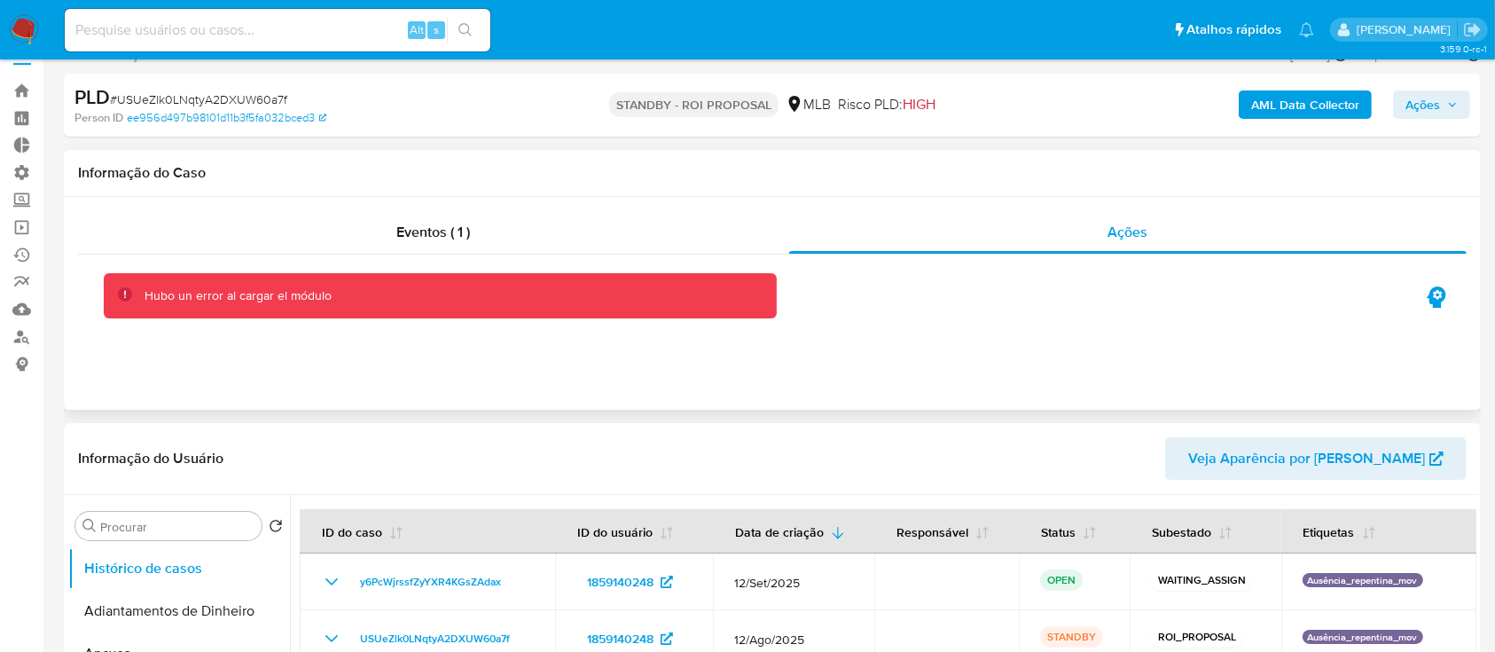
click at [167, 362] on div "Eventos ( 1 ) Ações Hubo un error al cargar el módulo" at bounding box center [772, 303] width 1417 height 213
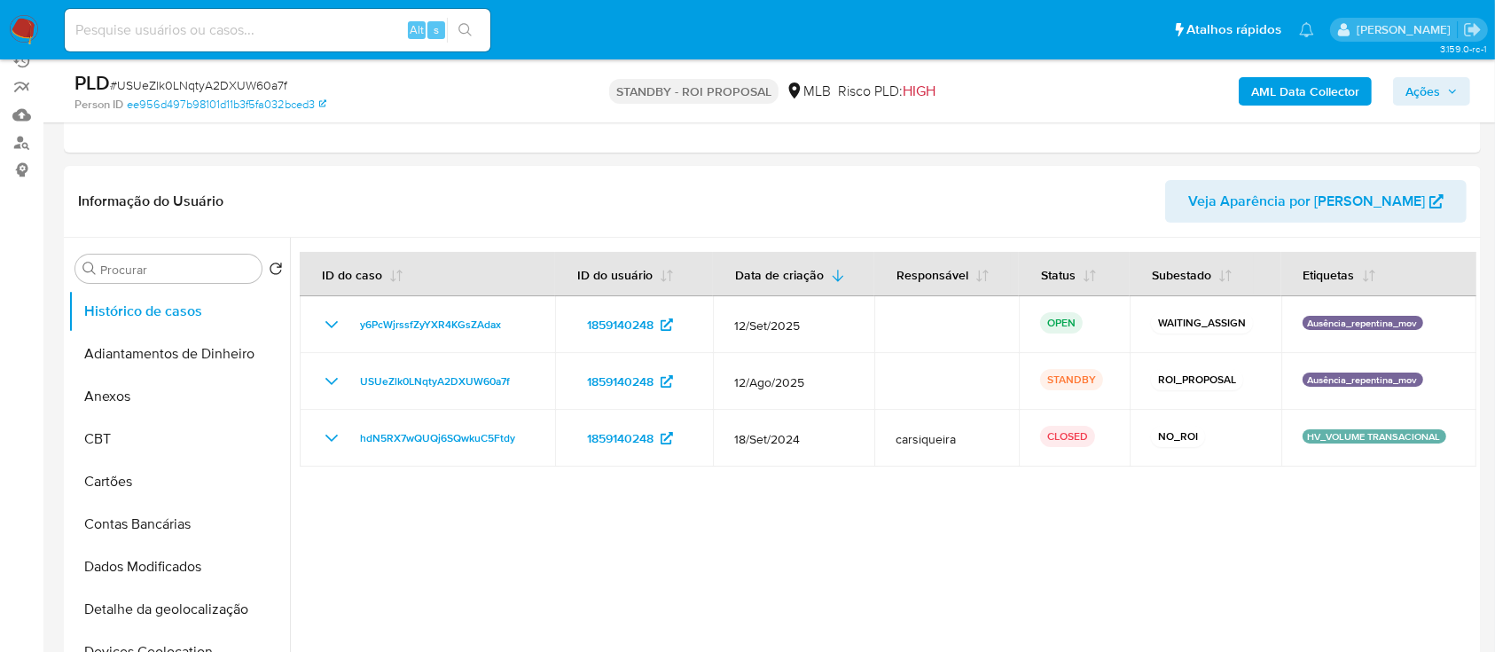
scroll to position [229, 0]
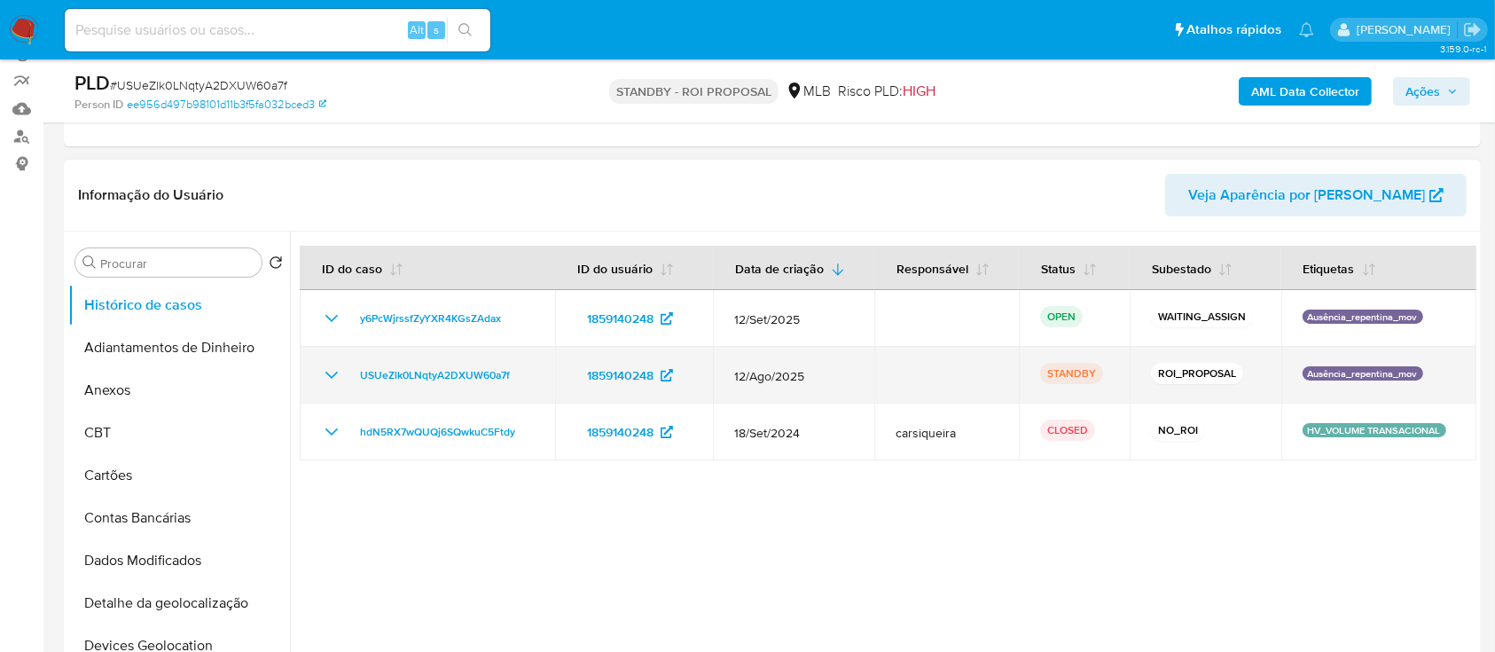
drag, startPoint x: 533, startPoint y: 374, endPoint x: 365, endPoint y: 349, distance: 170.3
click at [365, 349] on td "USUeZlk0LNqtyA2DXUW60a7f" at bounding box center [427, 375] width 255 height 57
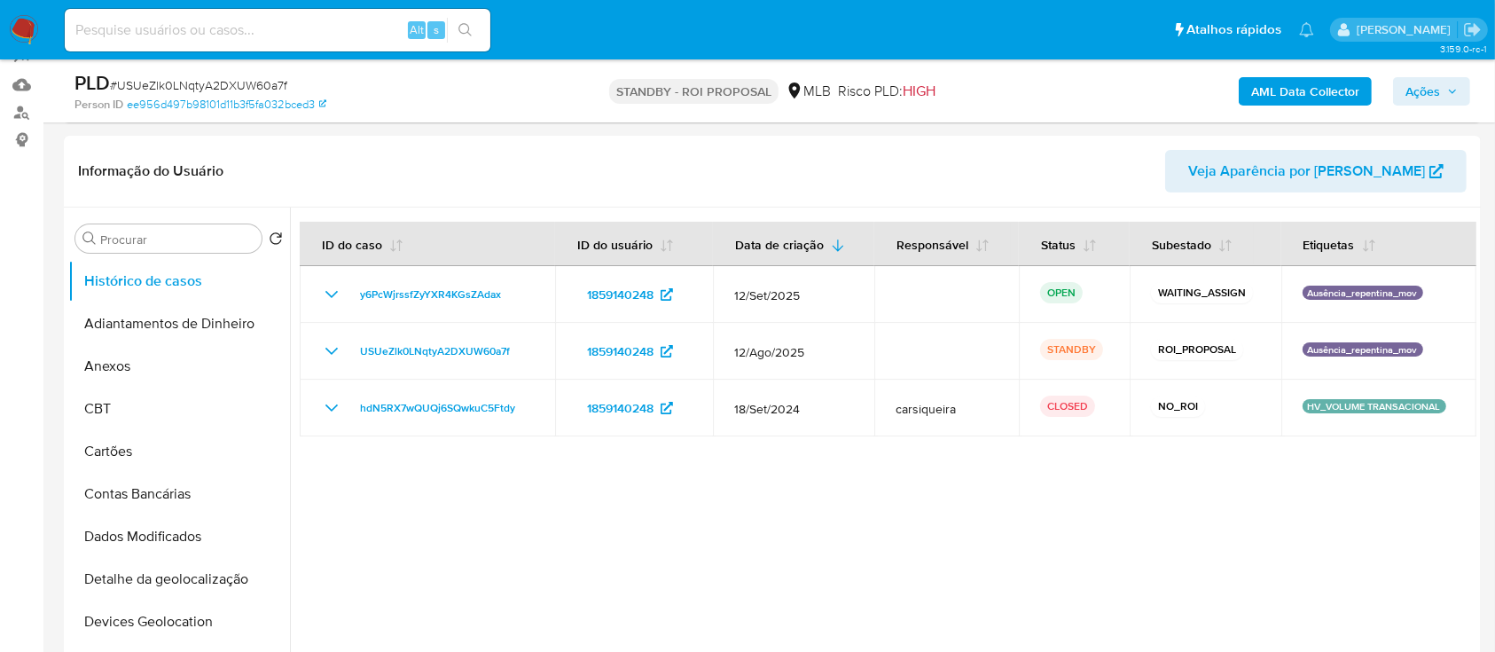
scroll to position [0, 0]
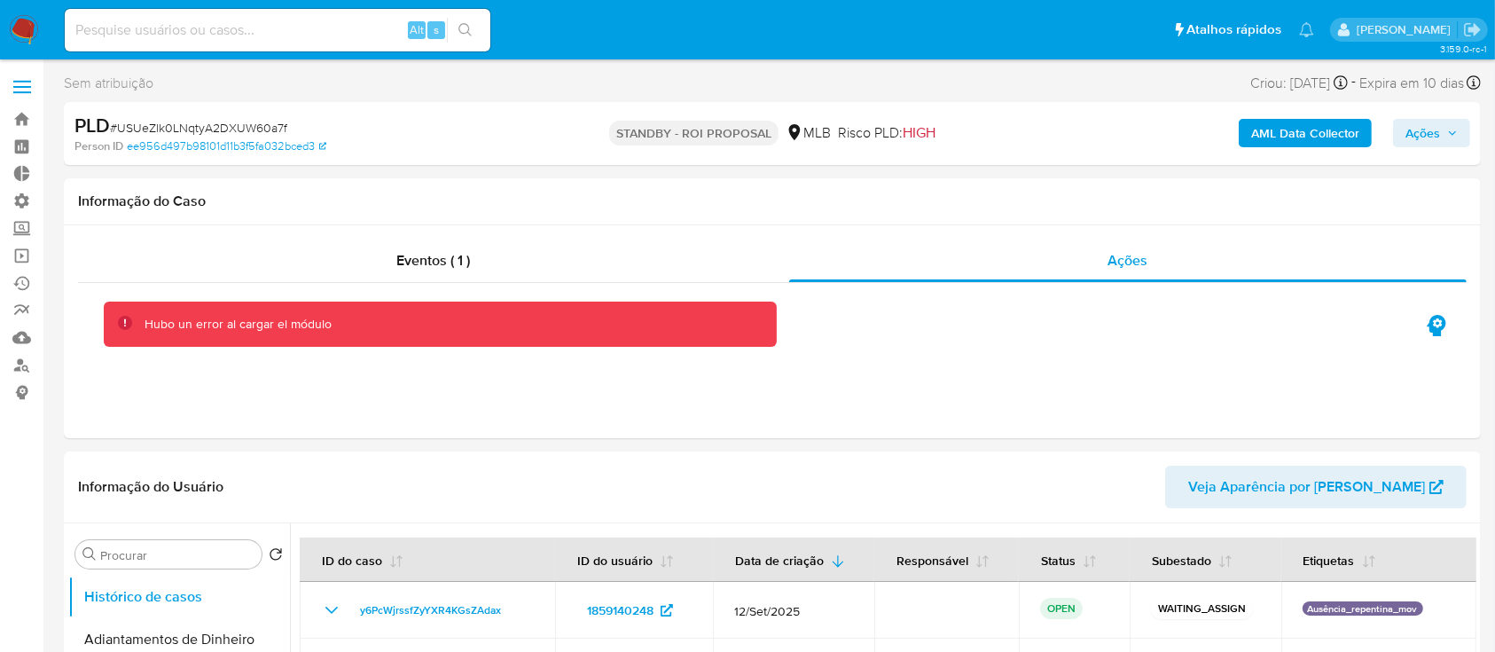
click at [241, 121] on span "# USUeZlk0LNqtyA2DXUW60a7f" at bounding box center [198, 128] width 177 height 18
copy span "USUeZlk0LNqtyA2DXUW60a7f"
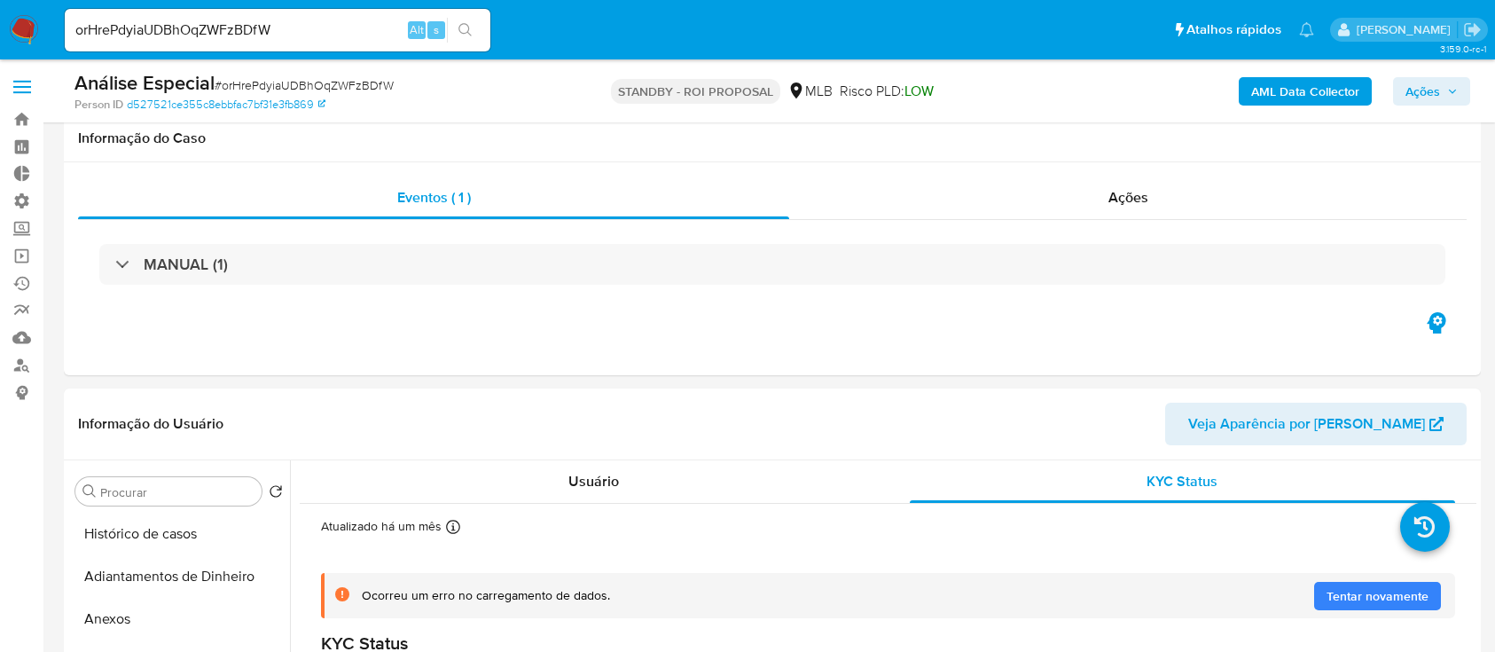
select select "10"
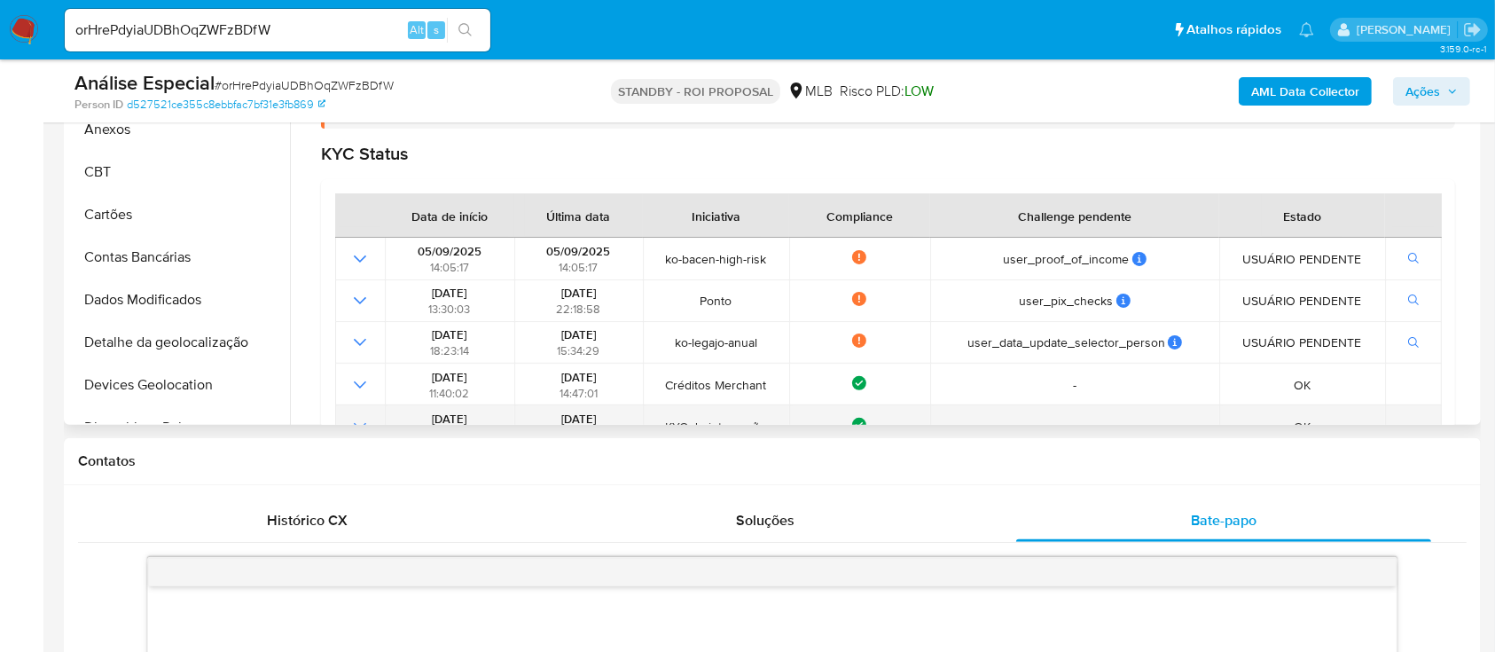
scroll to position [177, 0]
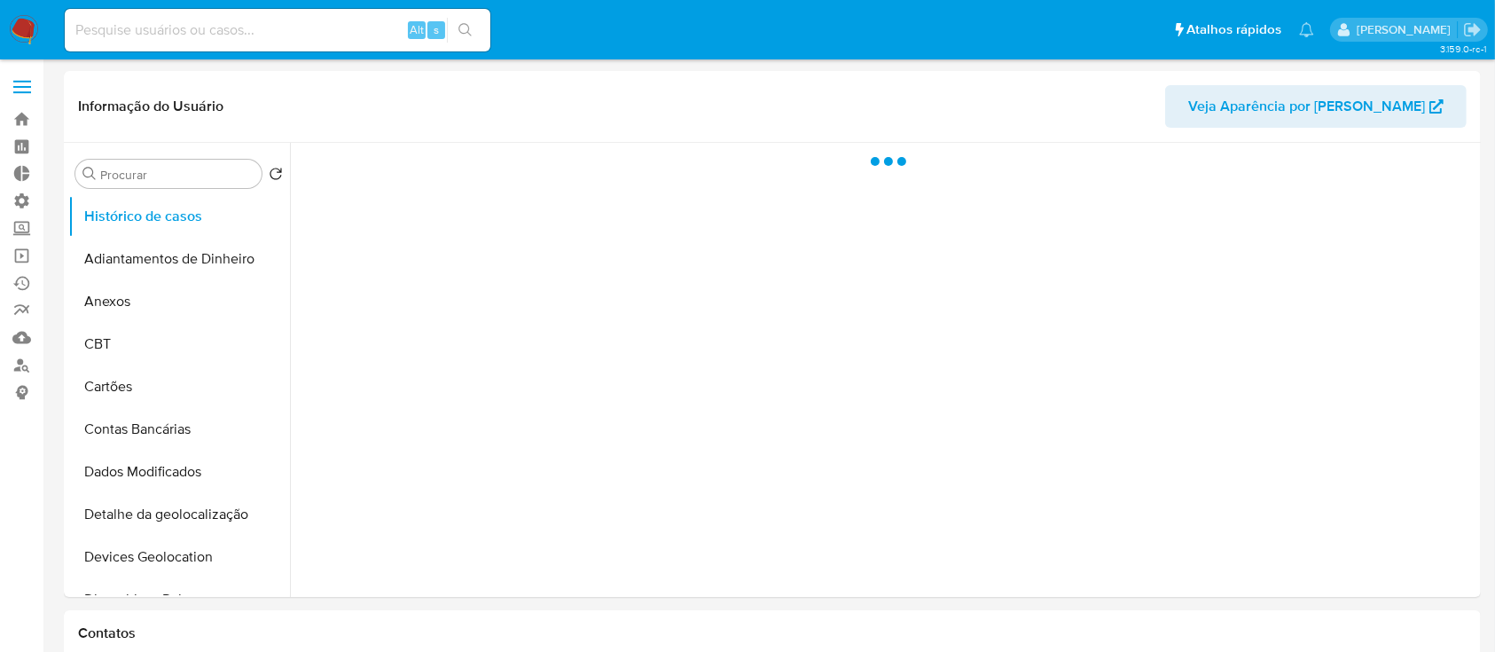
select select "10"
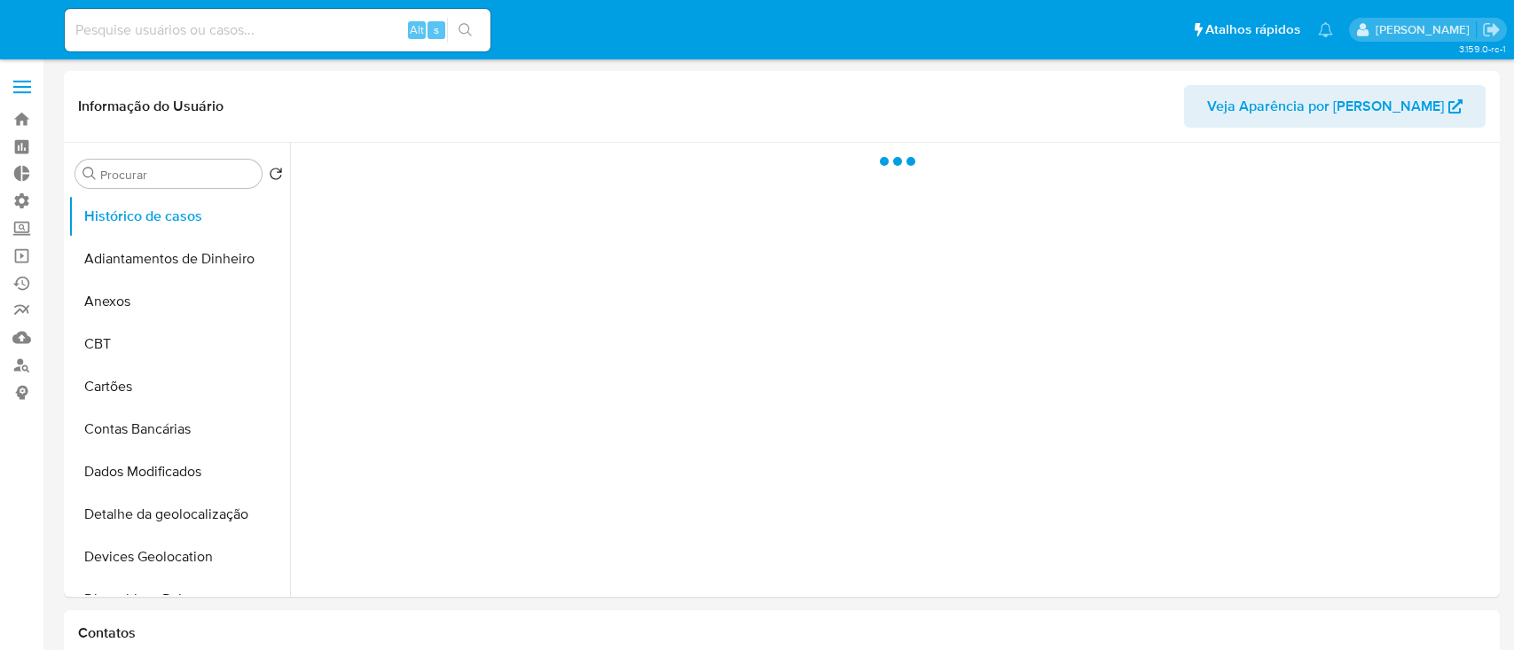
select select "10"
